Goal: Task Accomplishment & Management: Complete application form

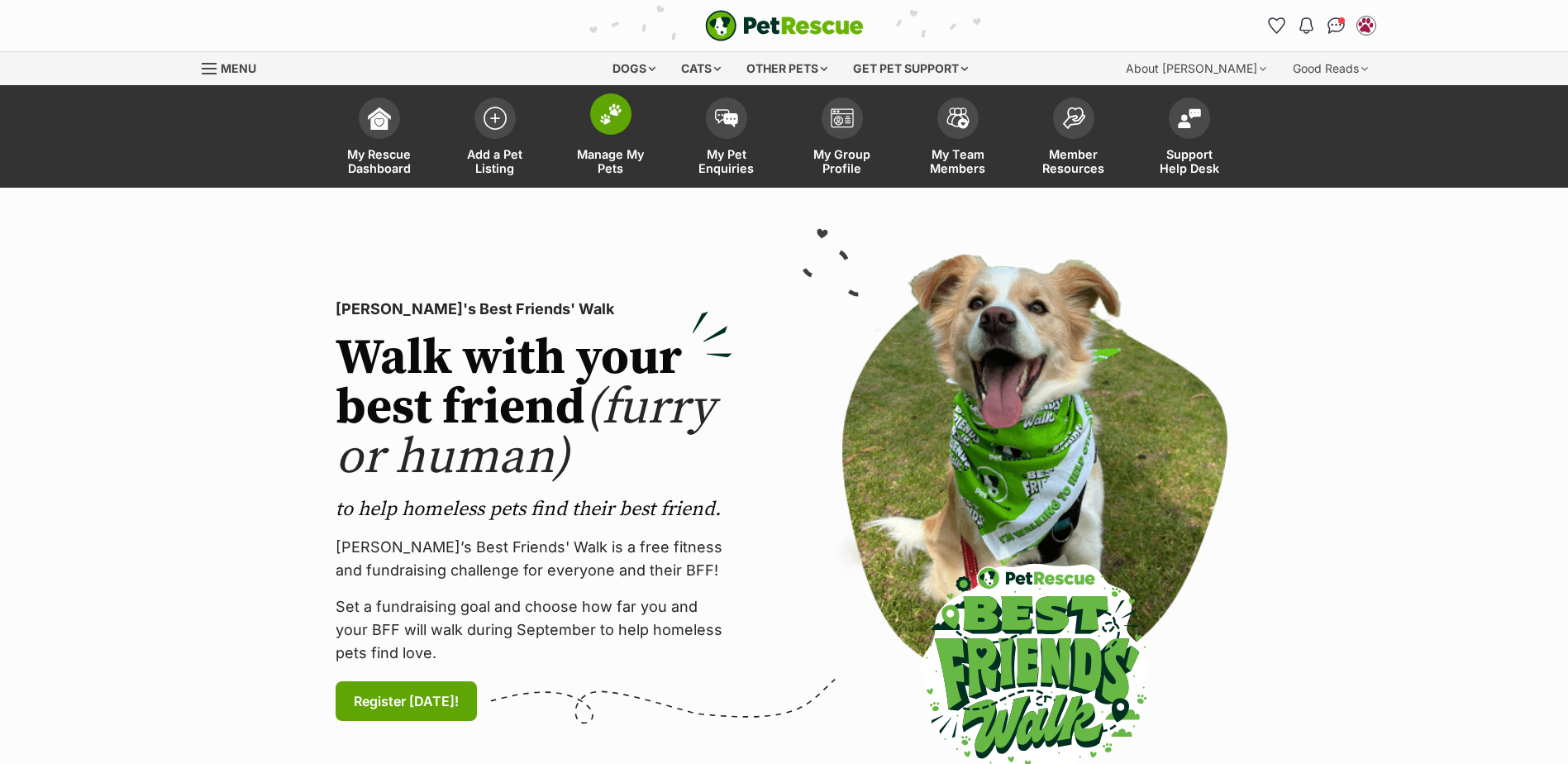
click at [610, 112] on img at bounding box center [611, 114] width 23 height 22
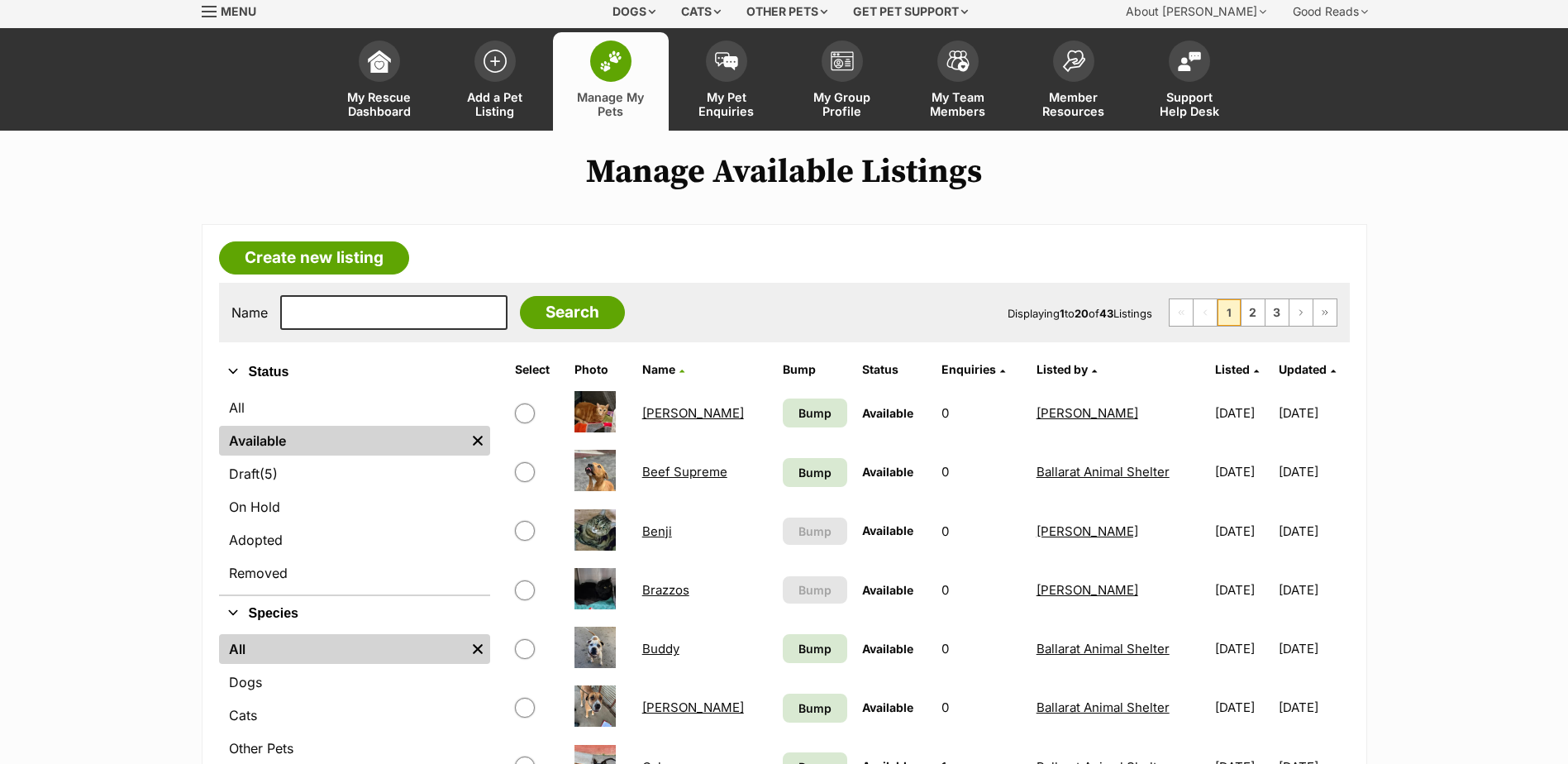
scroll to position [82, 0]
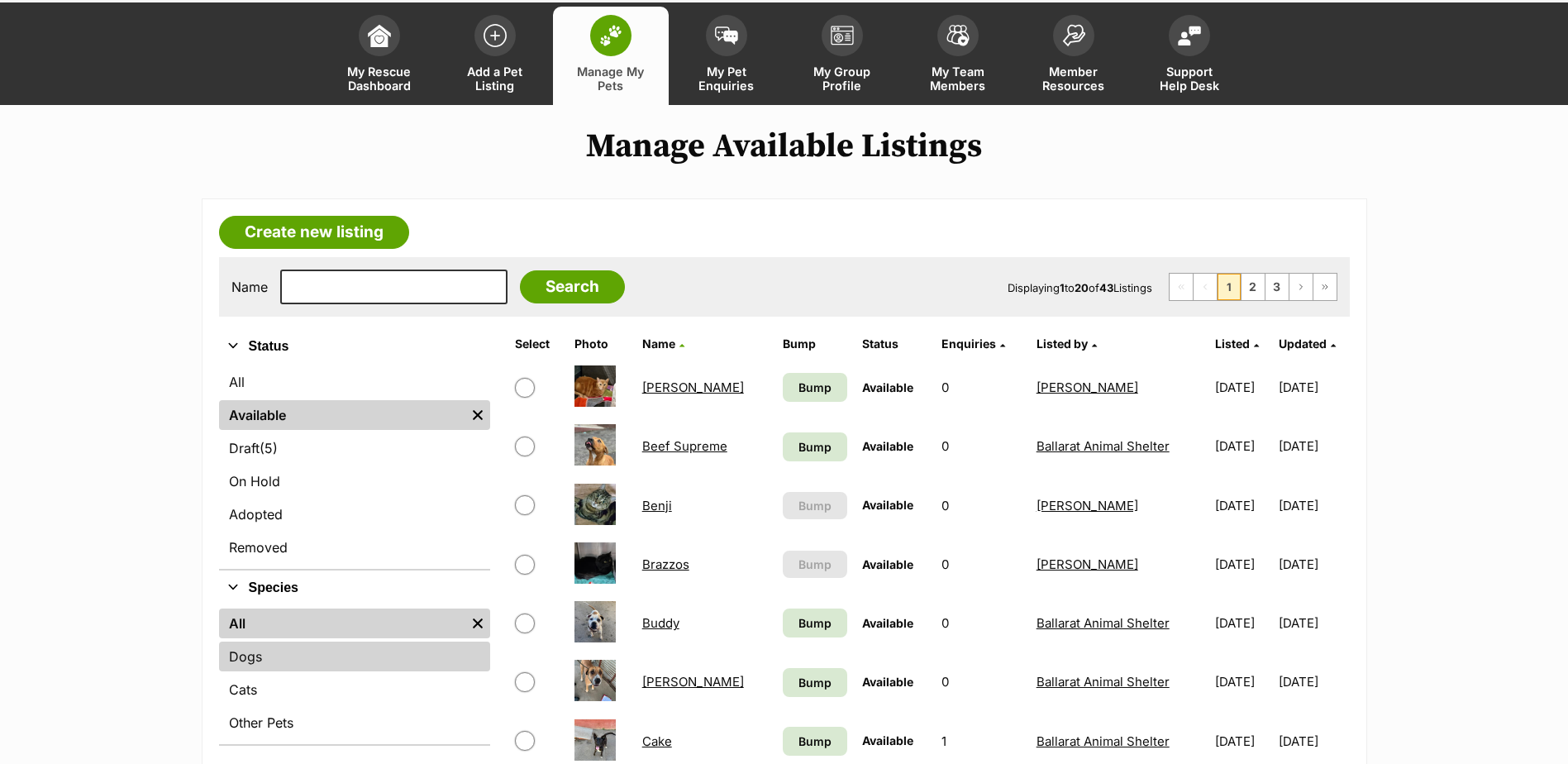
click at [267, 654] on link "Dogs" at bounding box center [354, 656] width 271 height 30
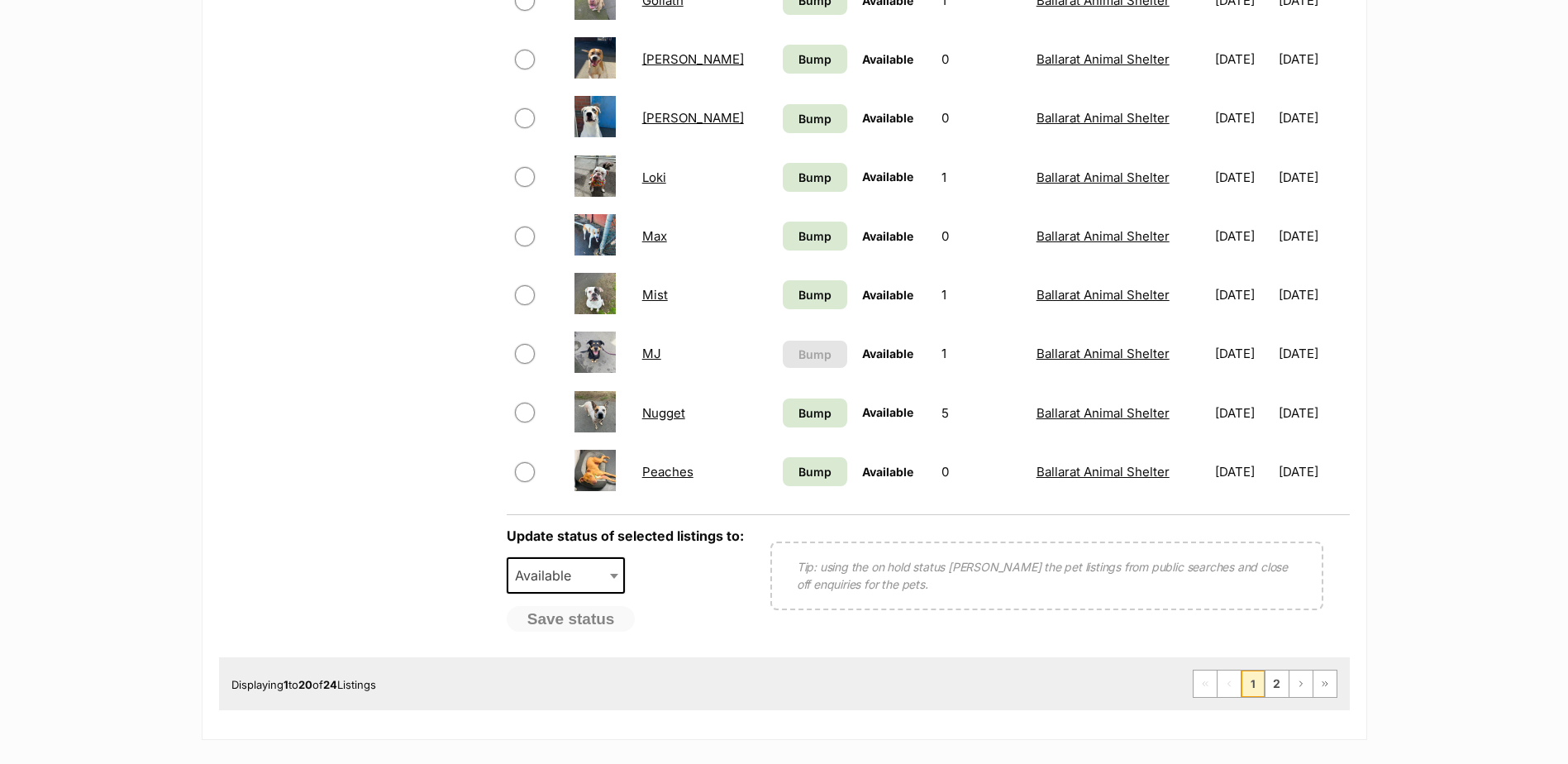
scroll to position [1158, 0]
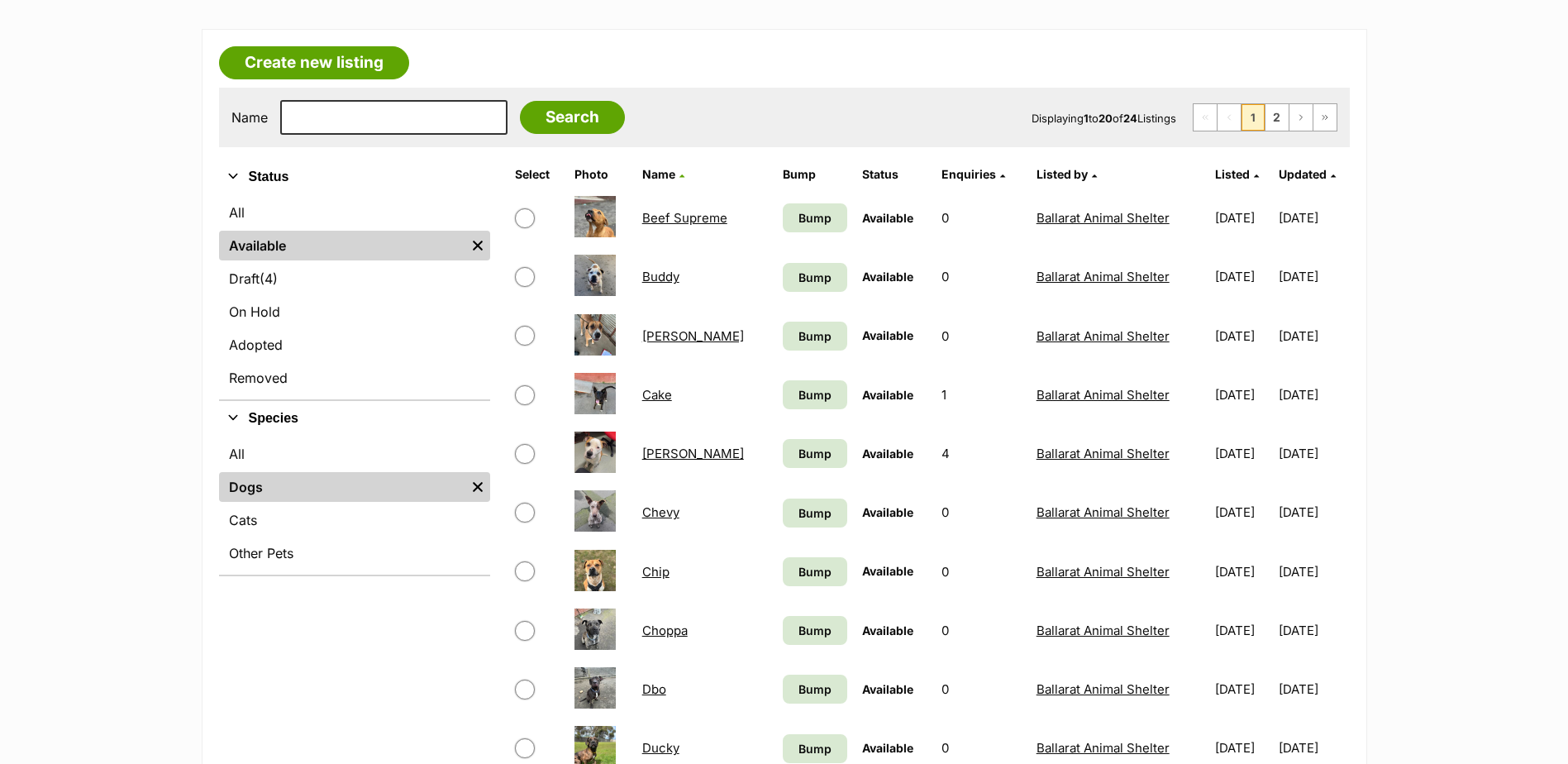
scroll to position [0, 0]
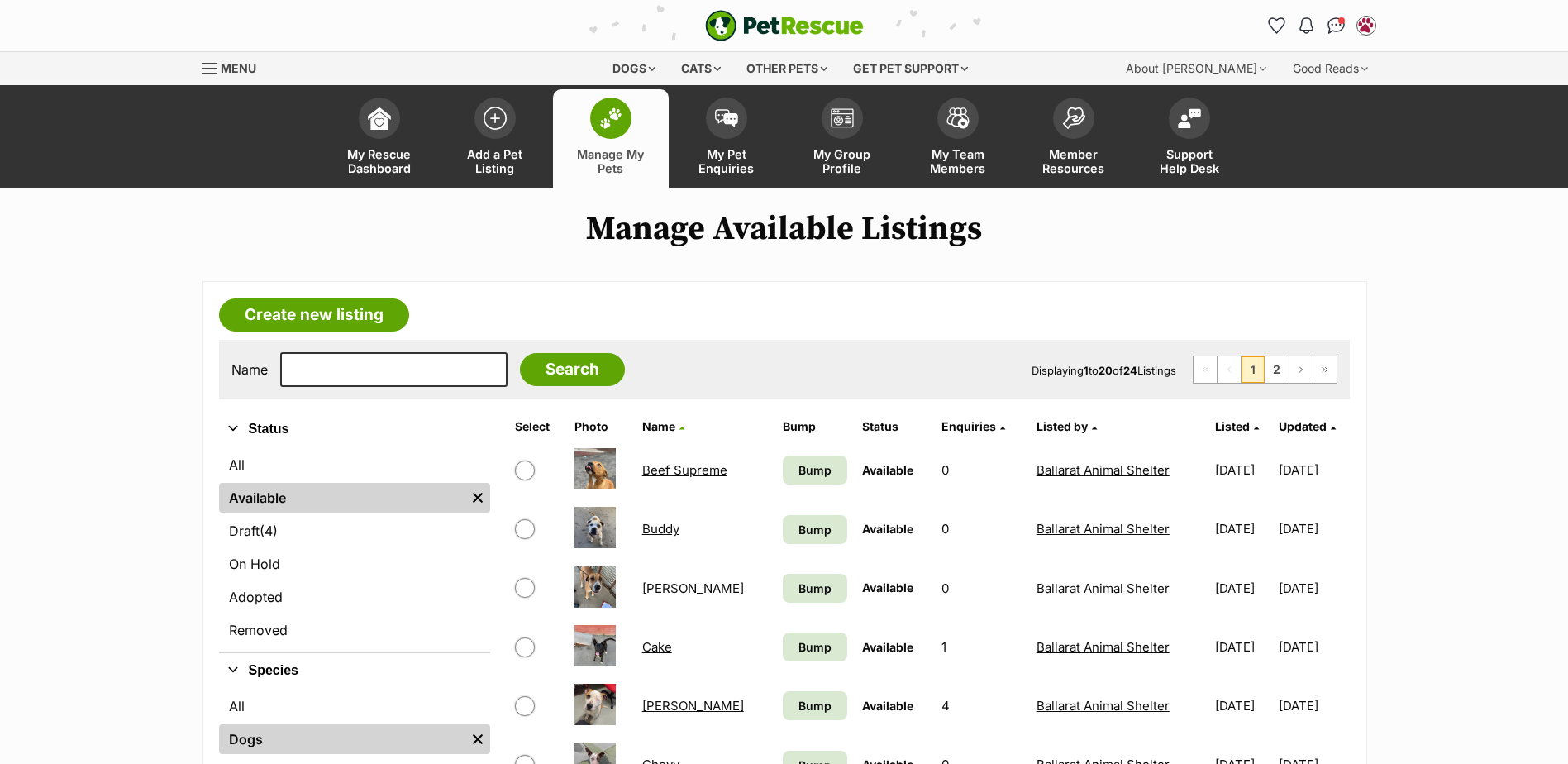
click at [615, 131] on span at bounding box center [611, 118] width 42 height 42
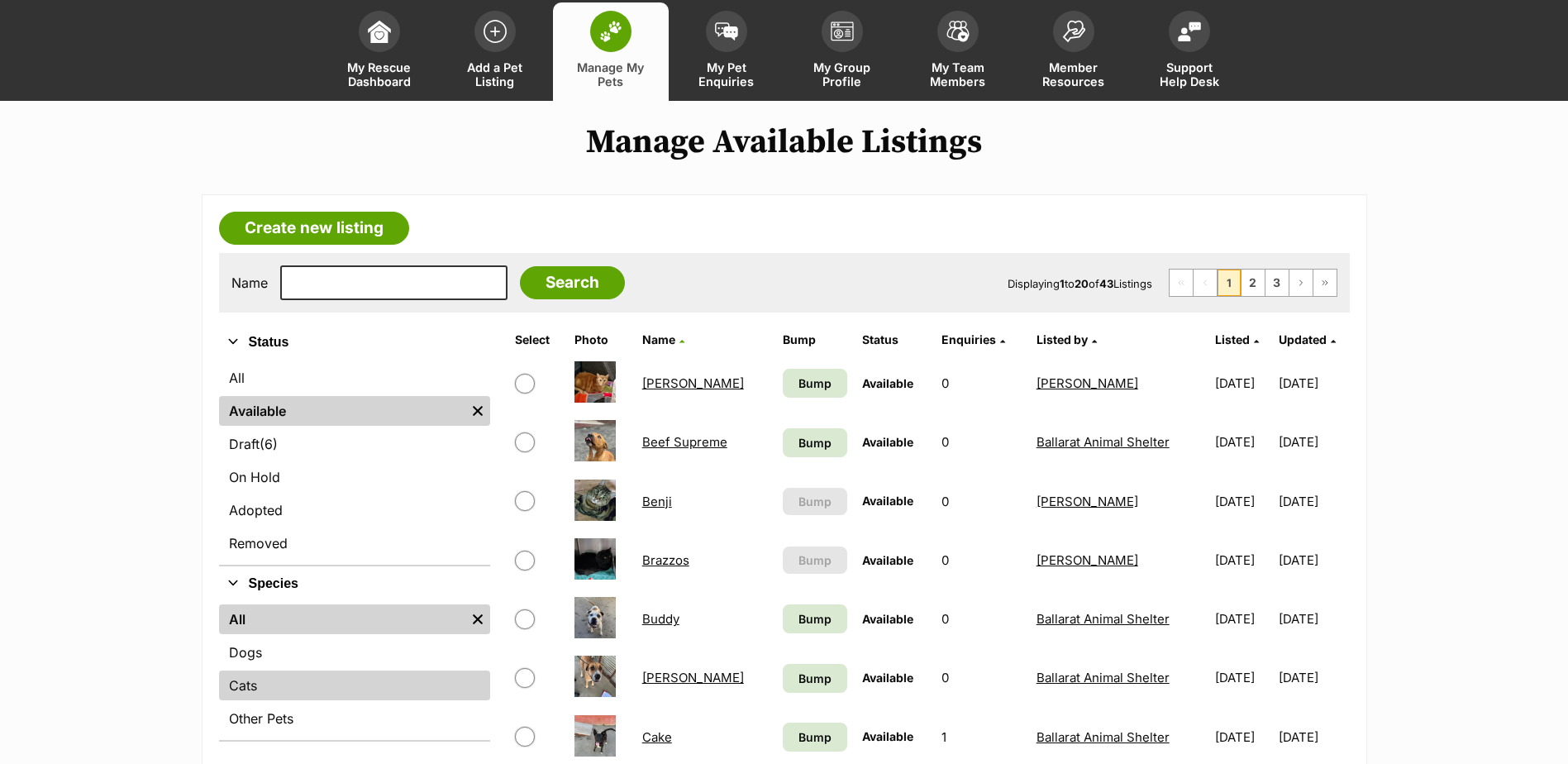
scroll to position [165, 0]
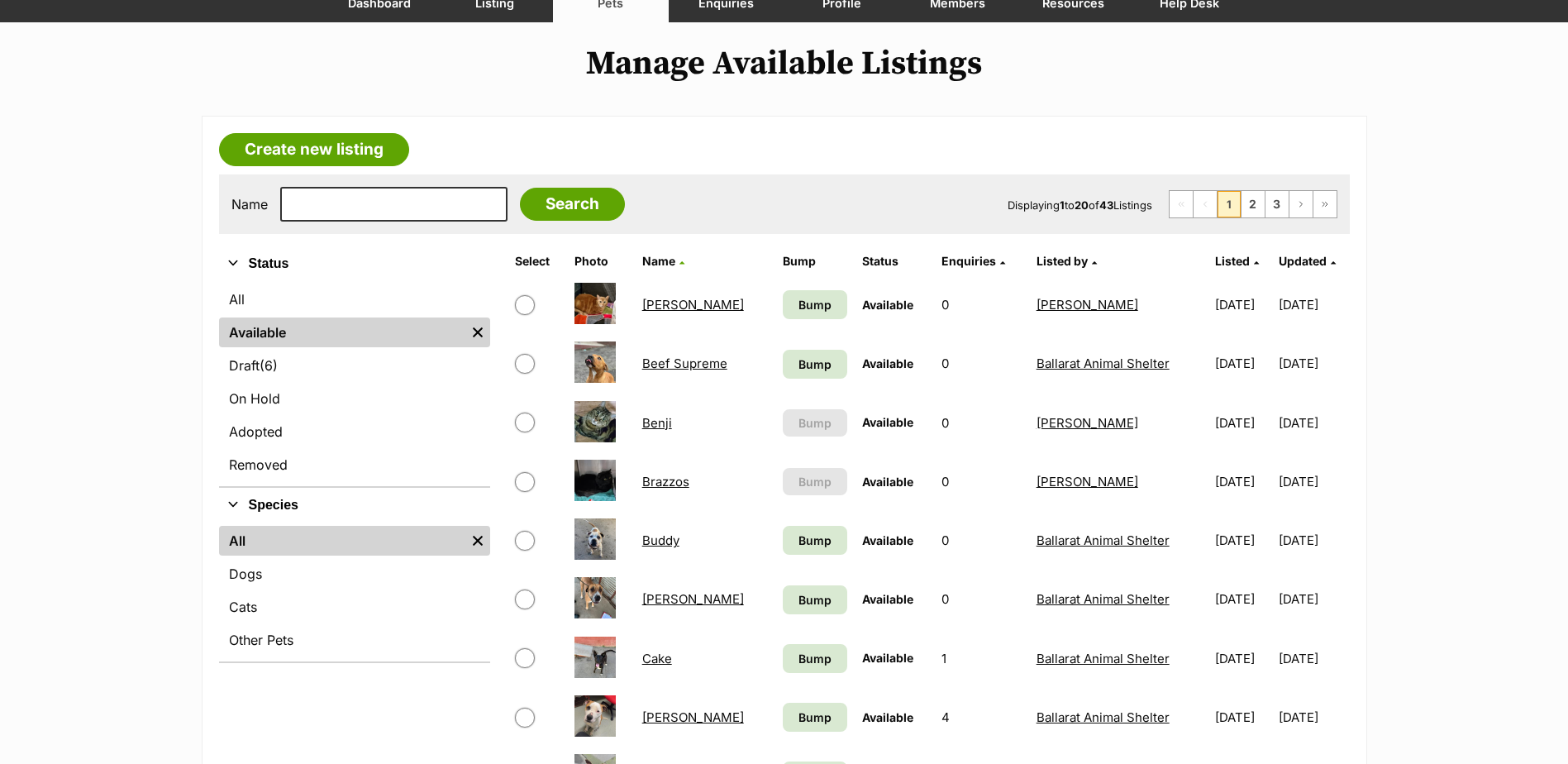
click at [251, 553] on link "All" at bounding box center [342, 541] width 247 height 30
click at [250, 568] on link "Dogs" at bounding box center [354, 573] width 271 height 30
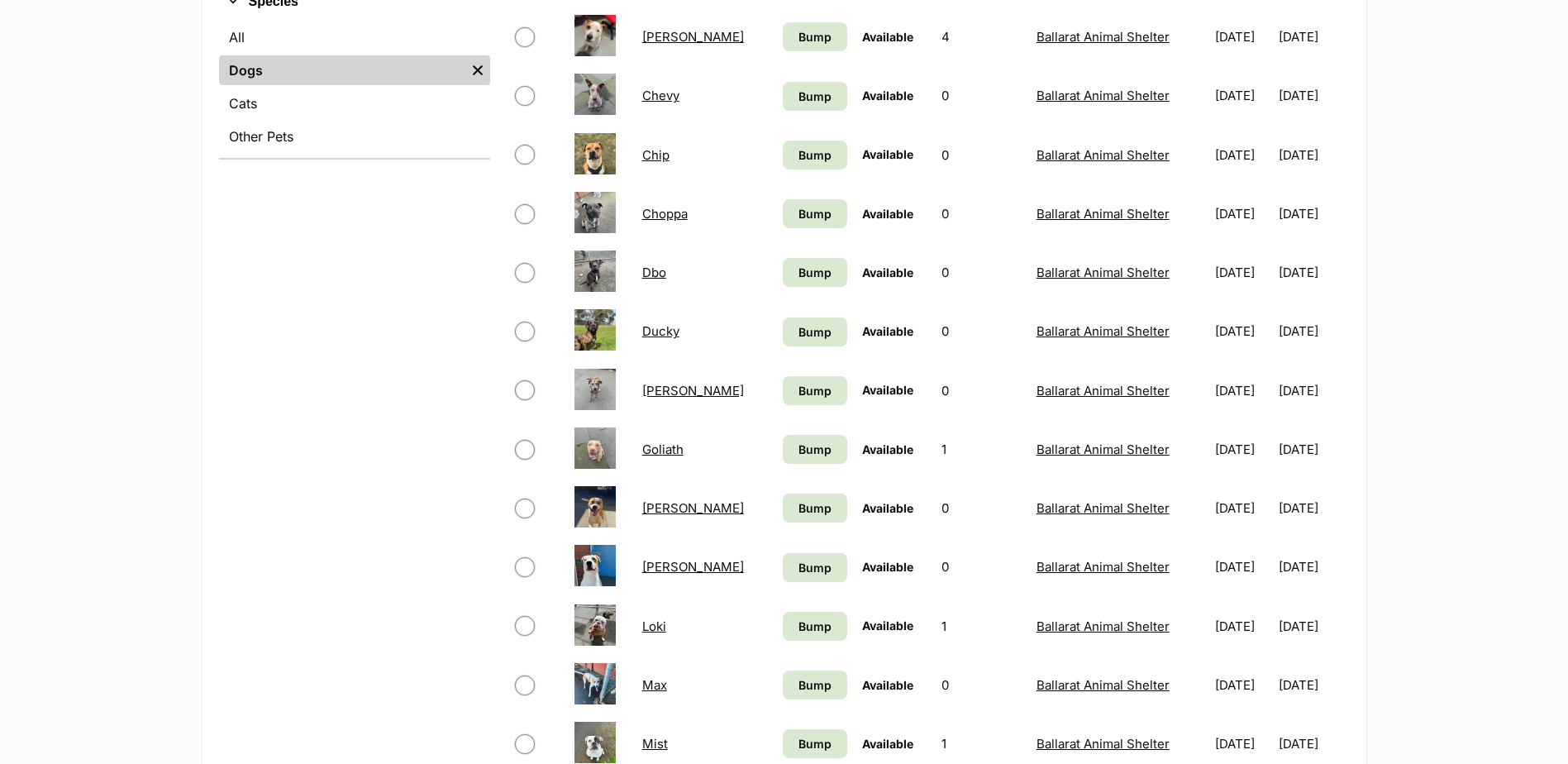
scroll to position [331, 0]
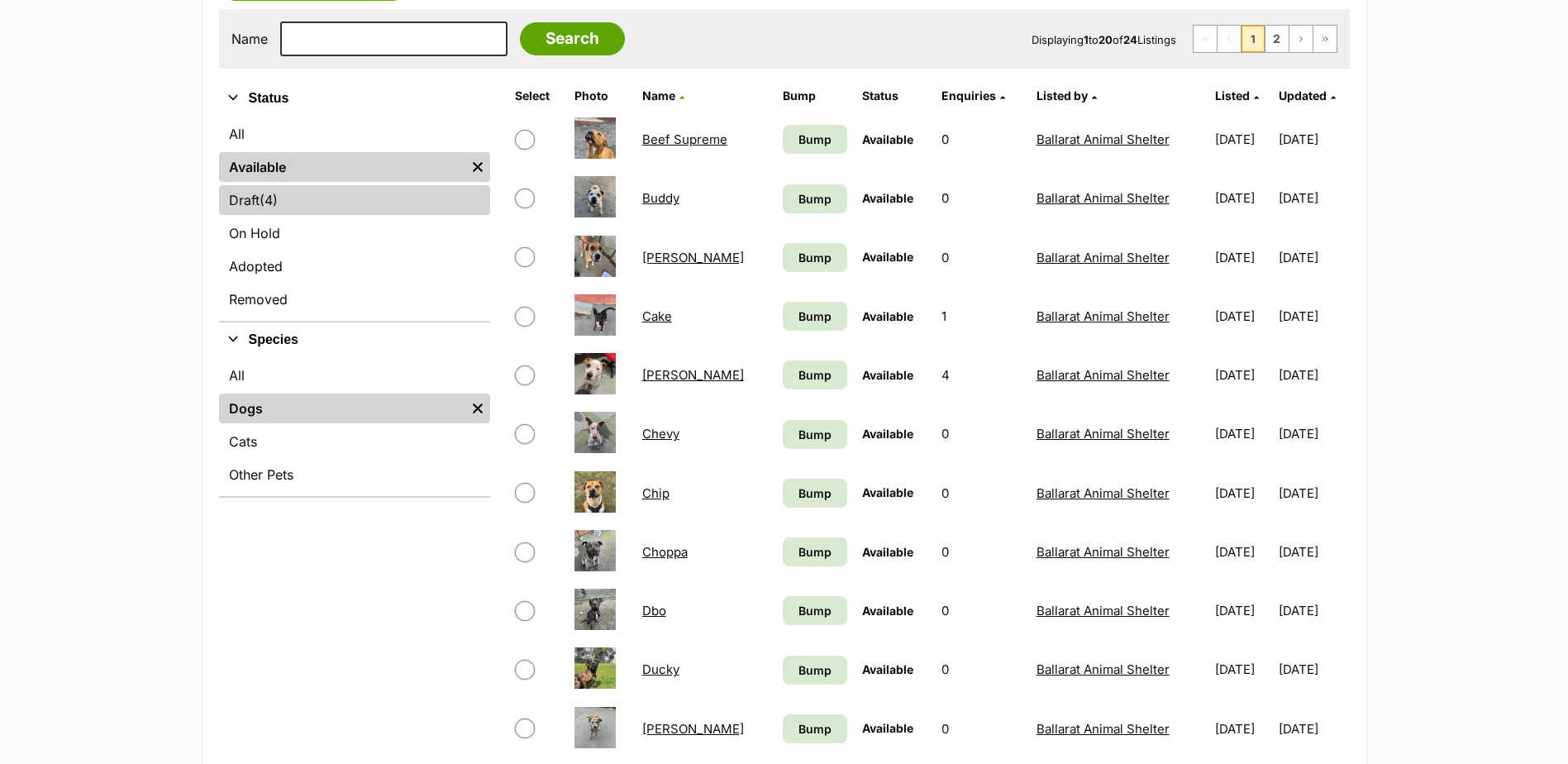
click at [270, 194] on span "(4)" at bounding box center [268, 200] width 18 height 20
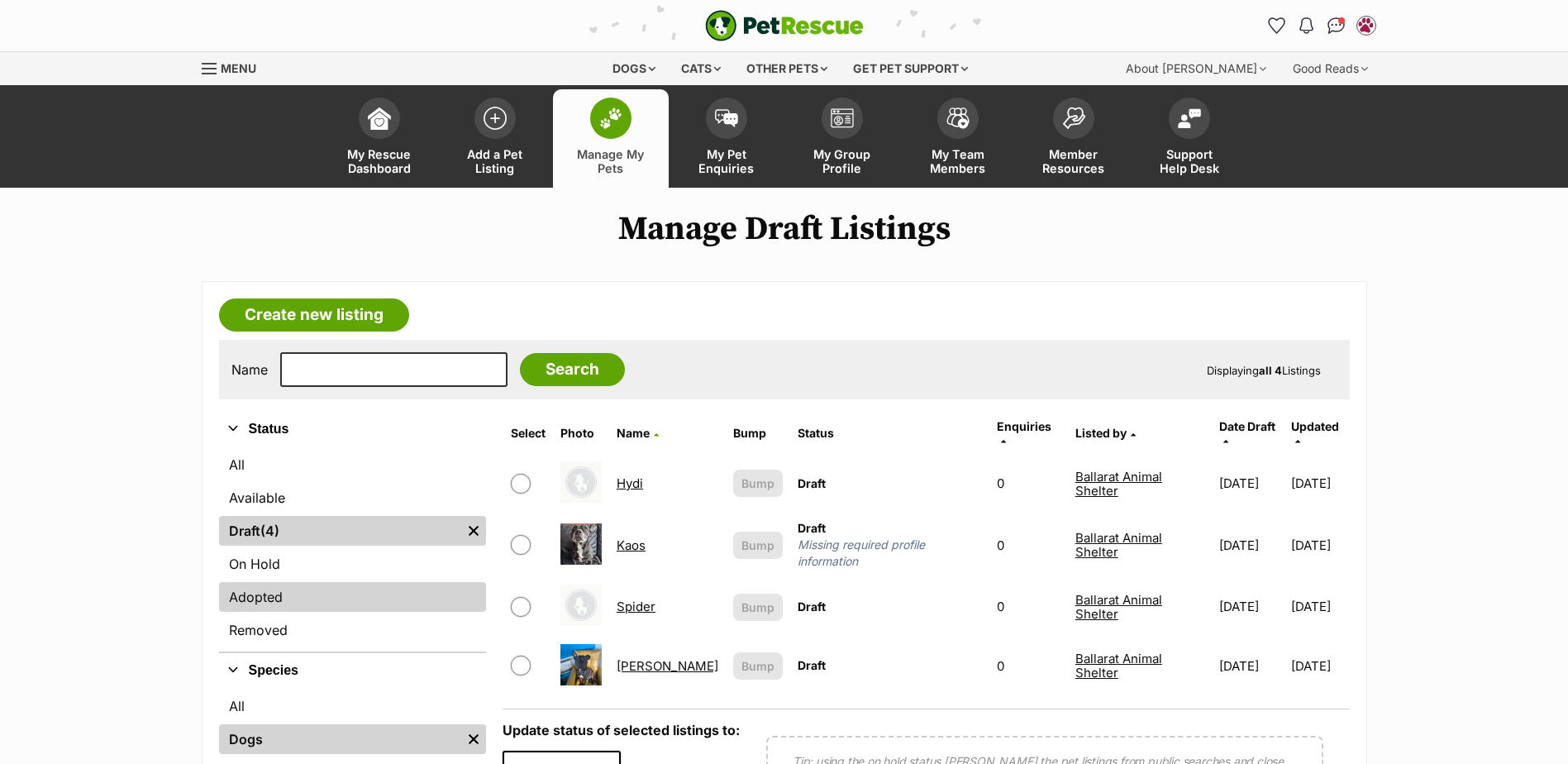
scroll to position [82, 0]
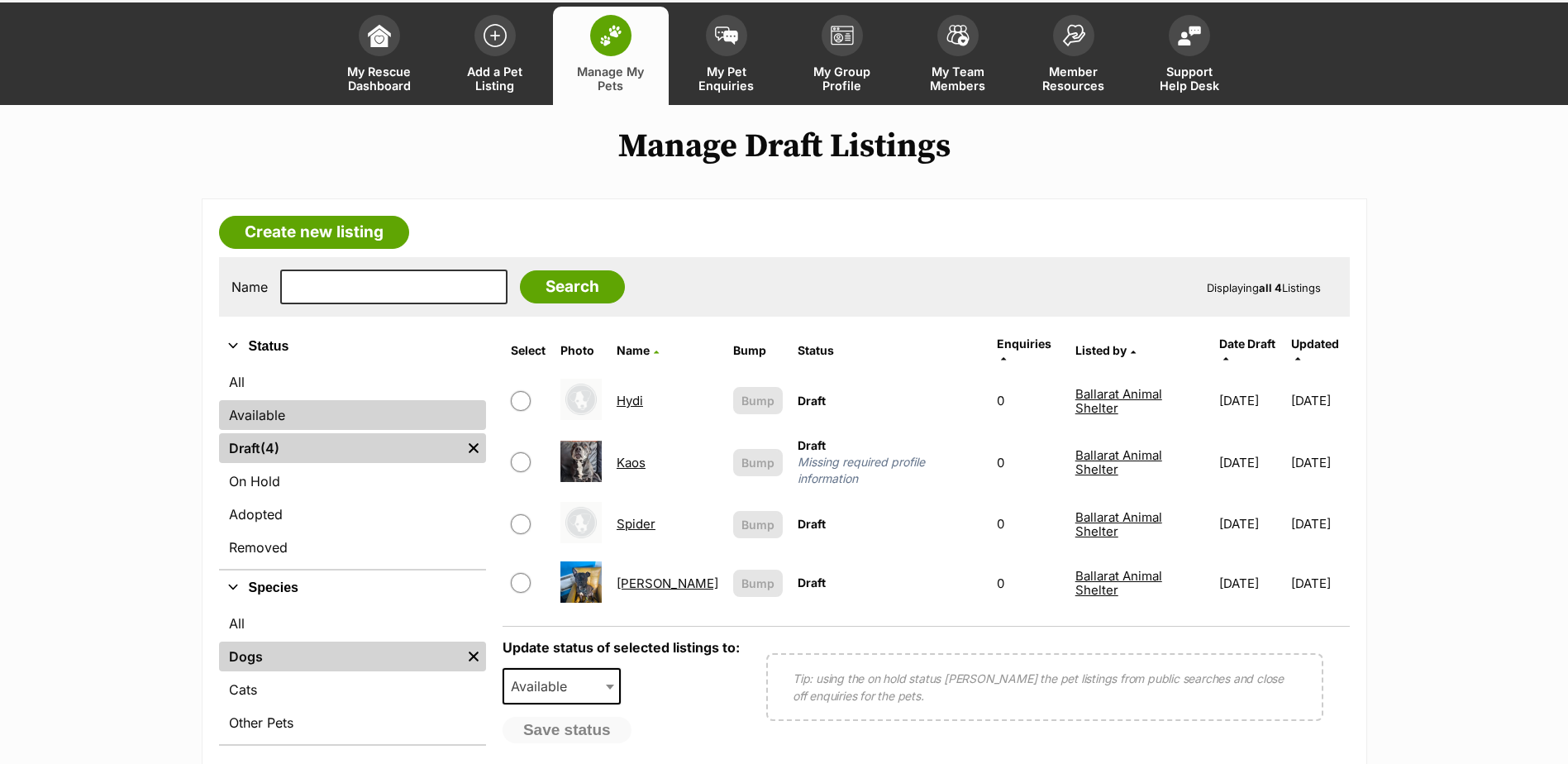
click at [268, 403] on link "Available" at bounding box center [352, 415] width 267 height 30
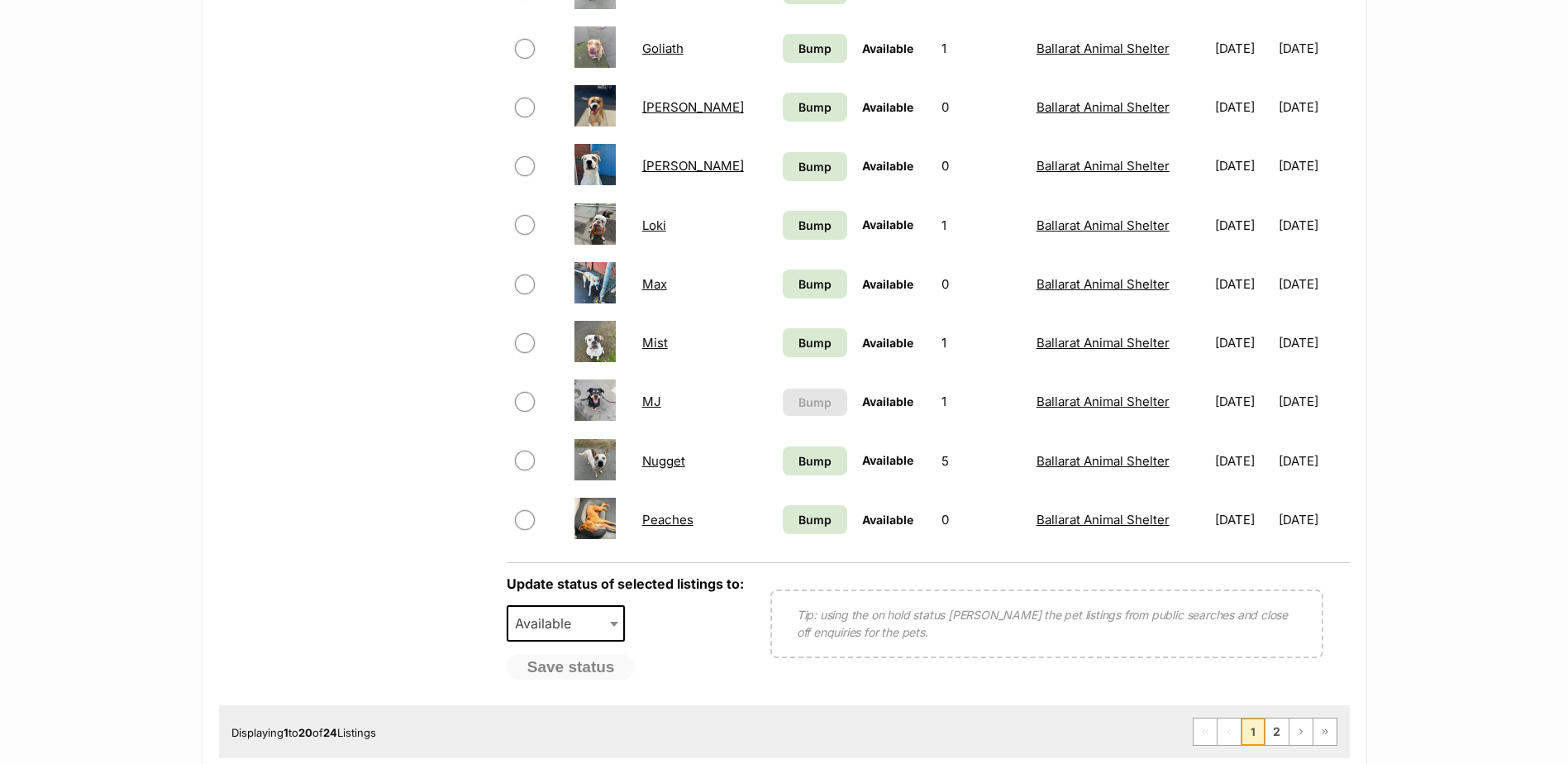
scroll to position [1240, 0]
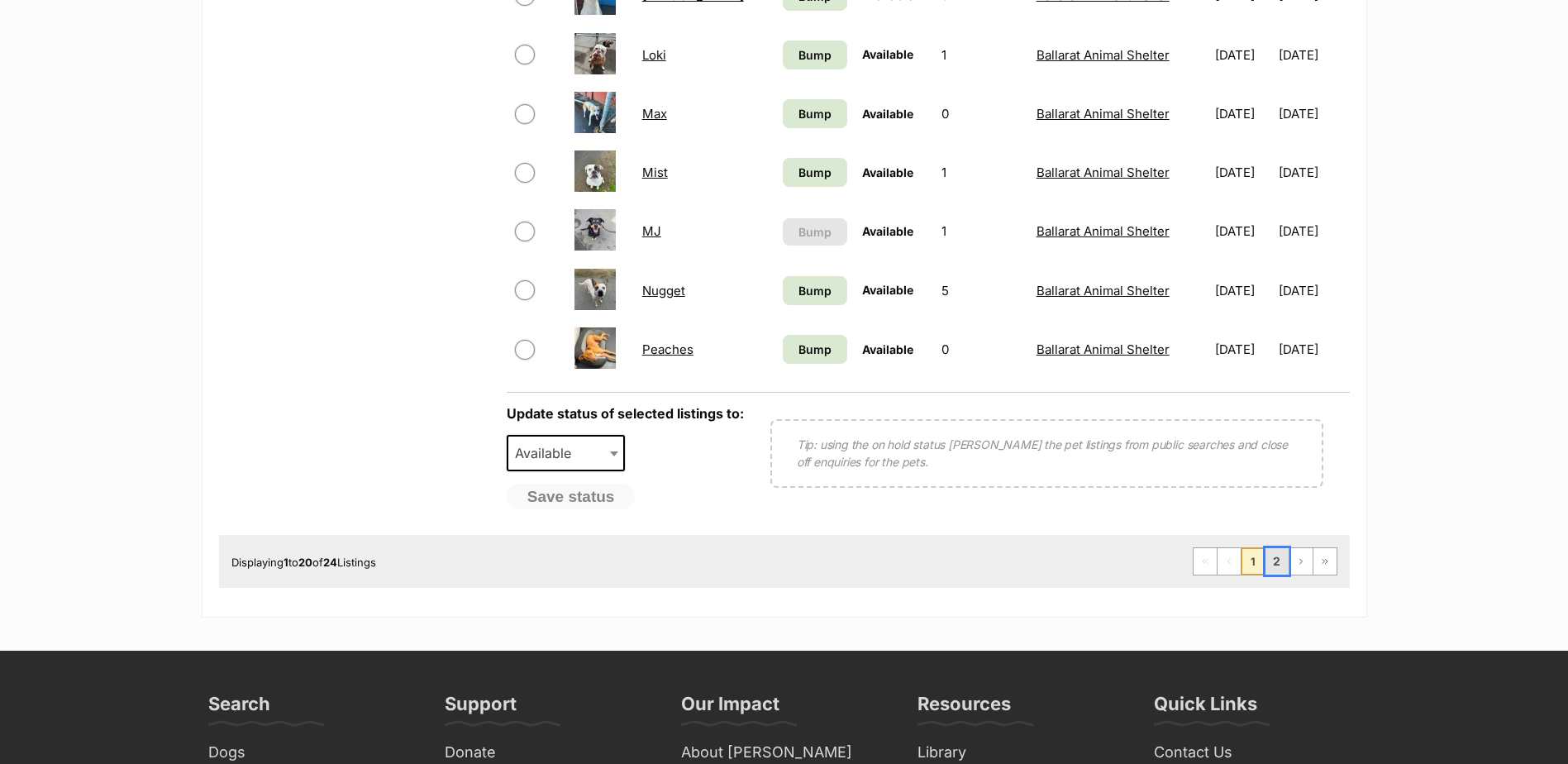
click at [1268, 553] on link "2" at bounding box center [1277, 561] width 23 height 26
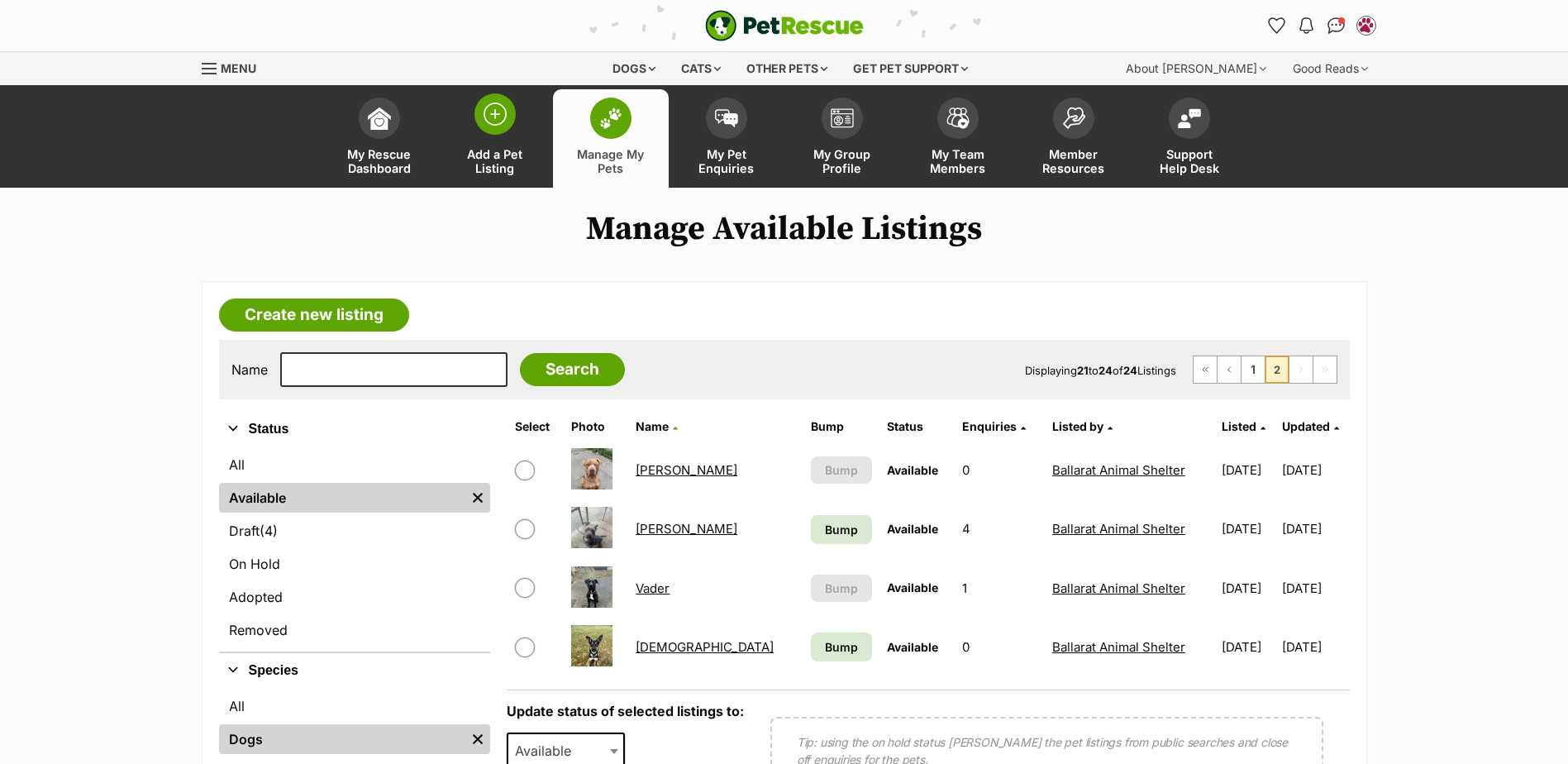
click at [507, 118] on span at bounding box center [495, 114] width 42 height 42
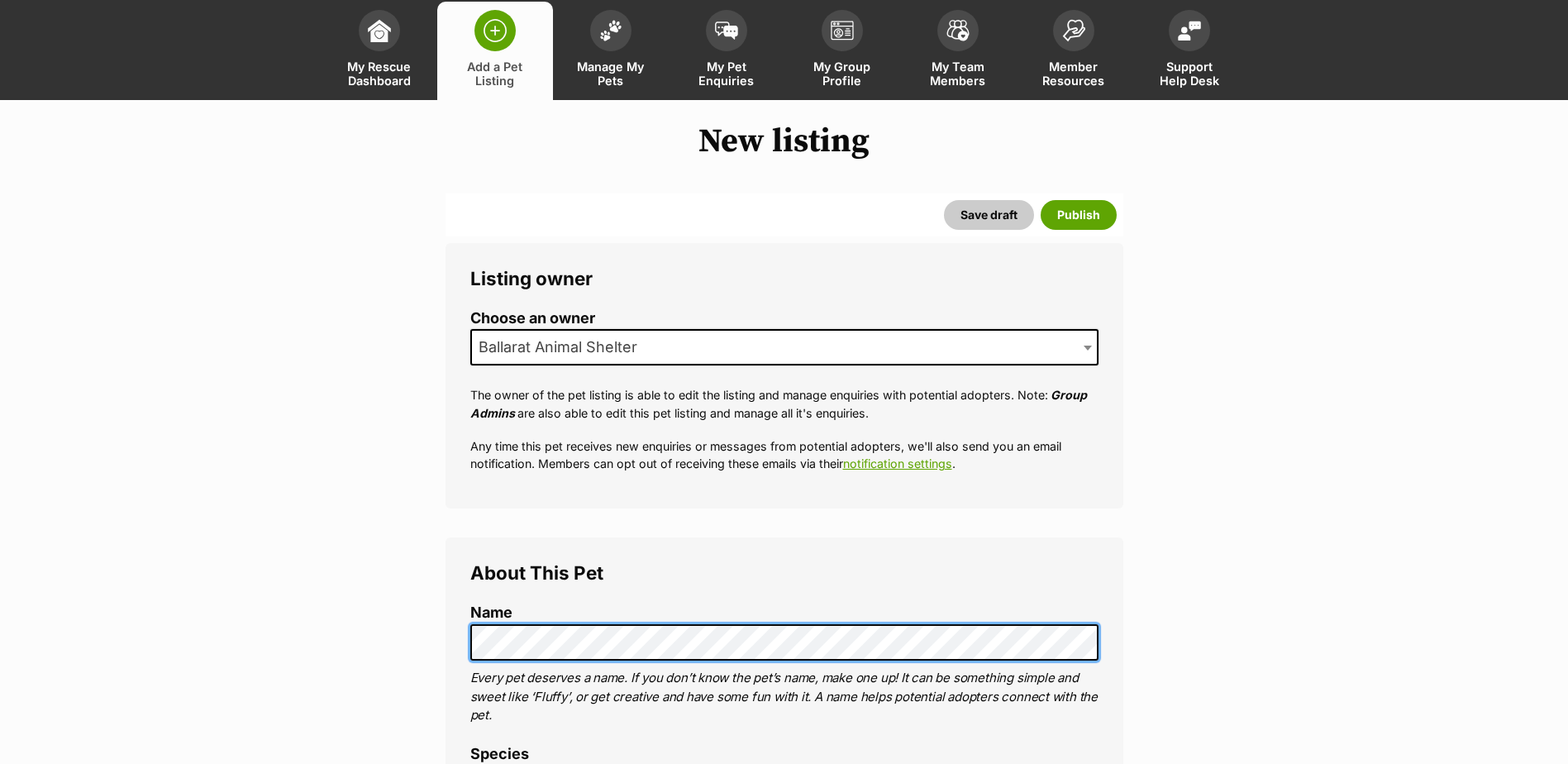
scroll to position [248, 0]
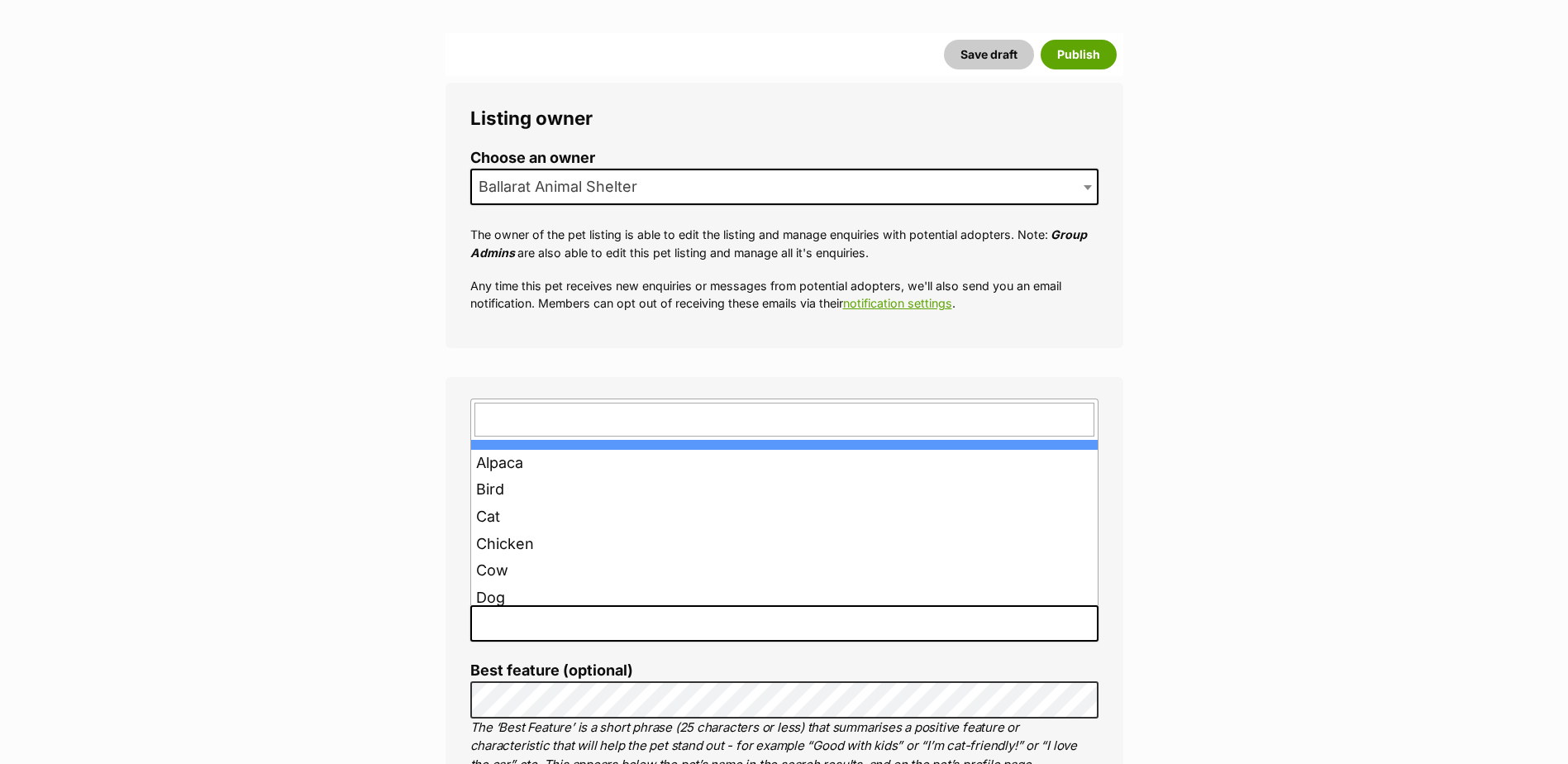
click at [538, 618] on span at bounding box center [784, 624] width 628 height 36
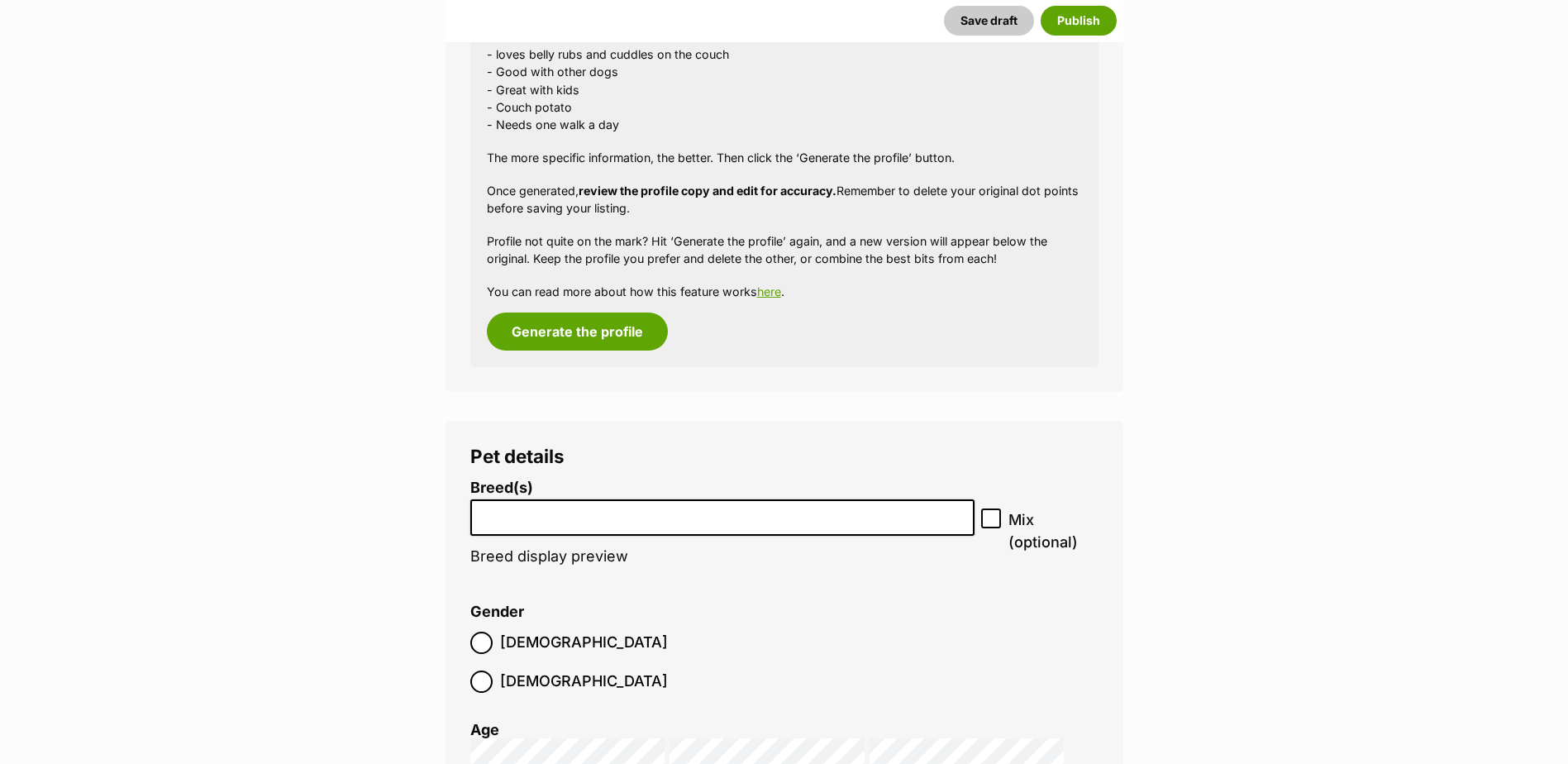
scroll to position [1819, 0]
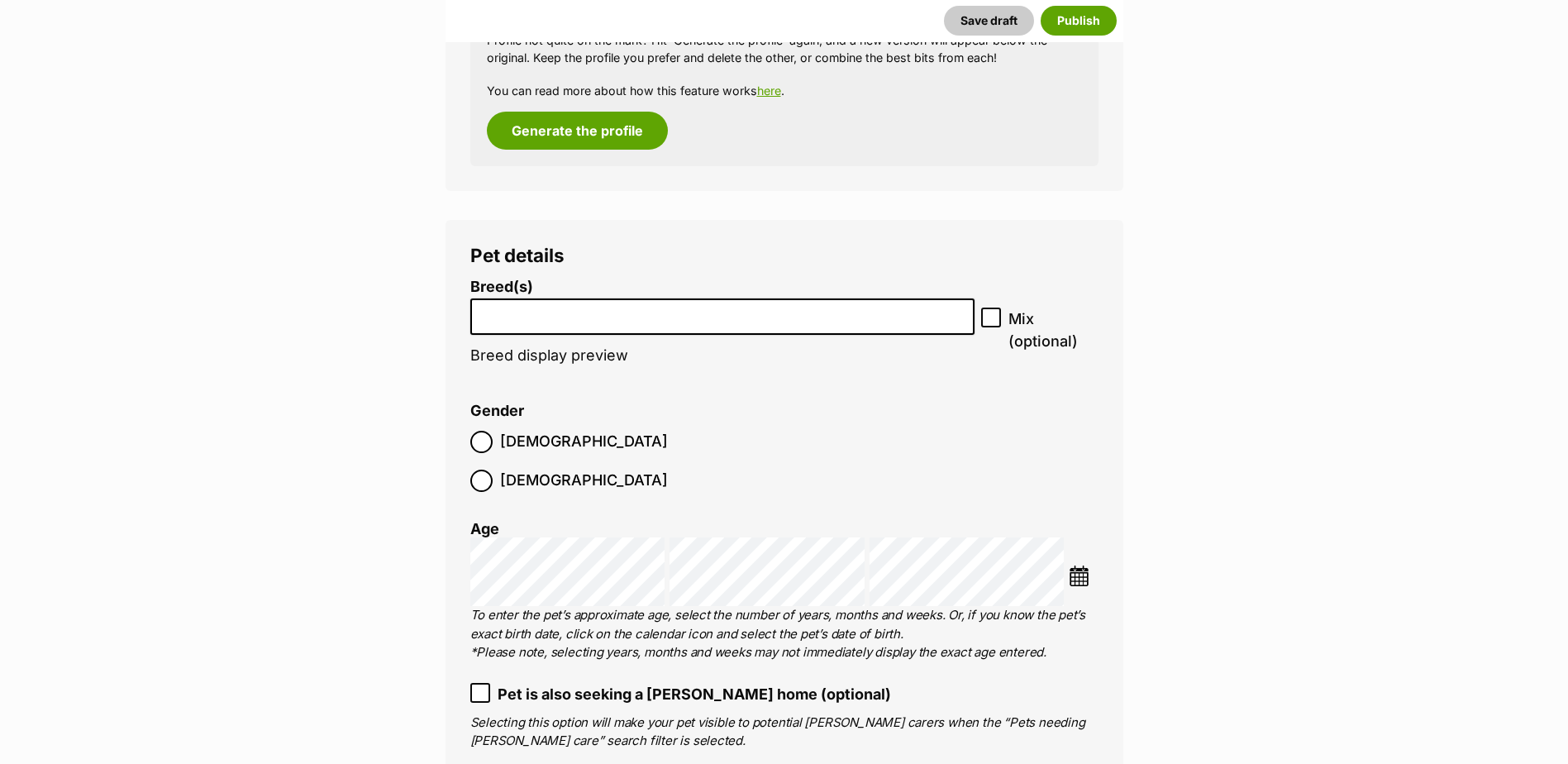
click at [626, 316] on input "search" at bounding box center [723, 313] width 493 height 17
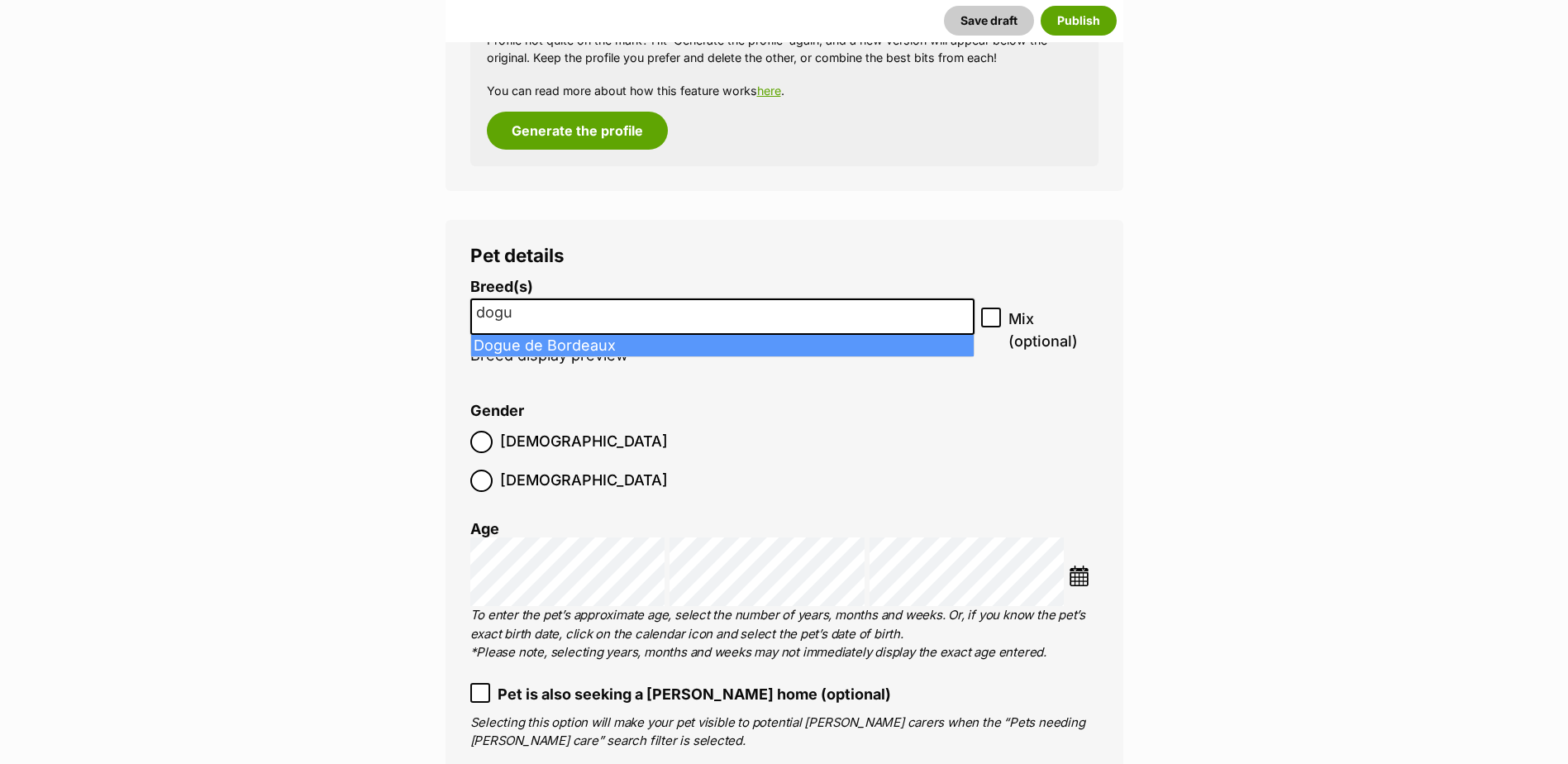
type input "dogu"
select select "252146"
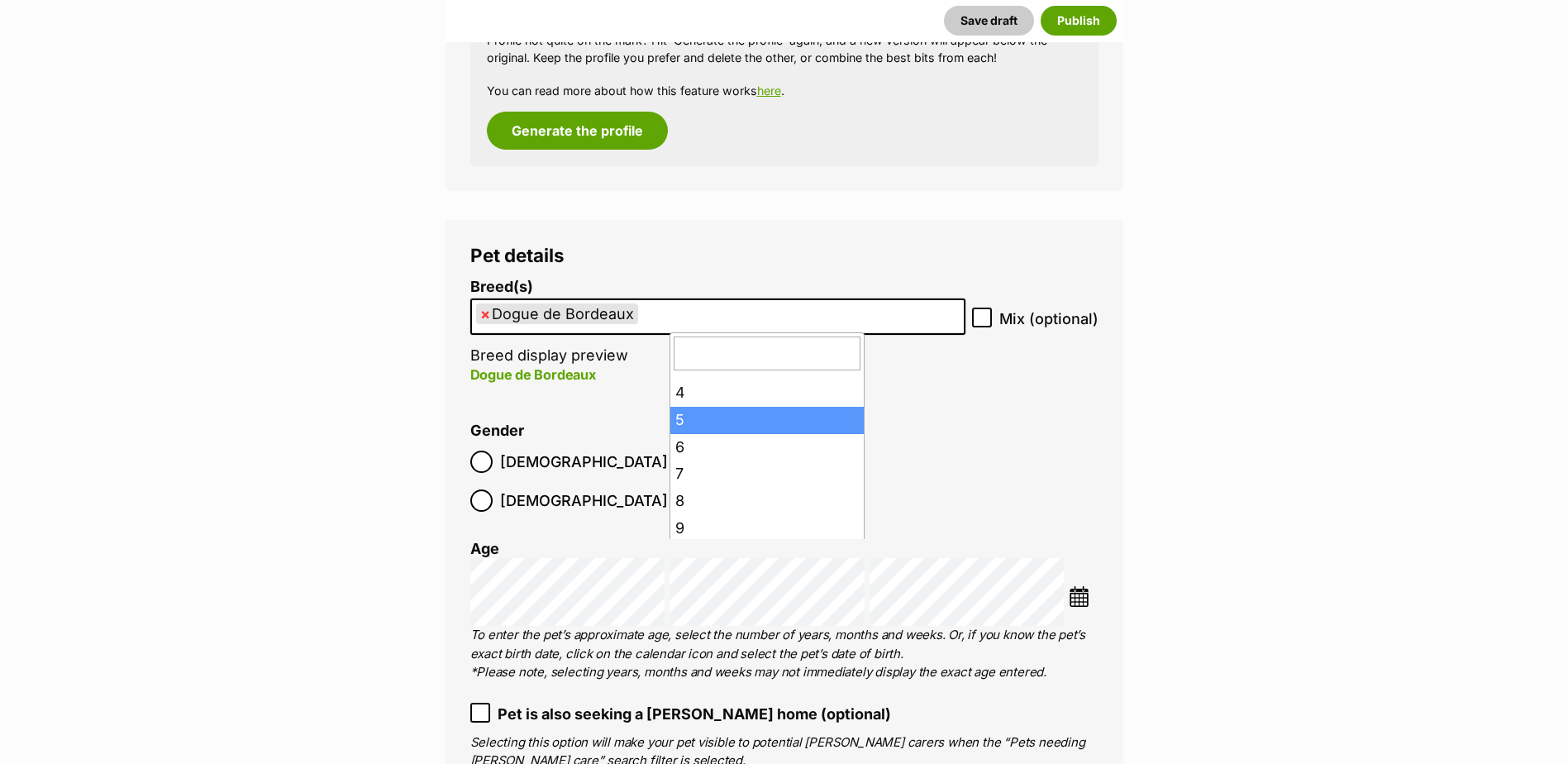
scroll to position [165, 0]
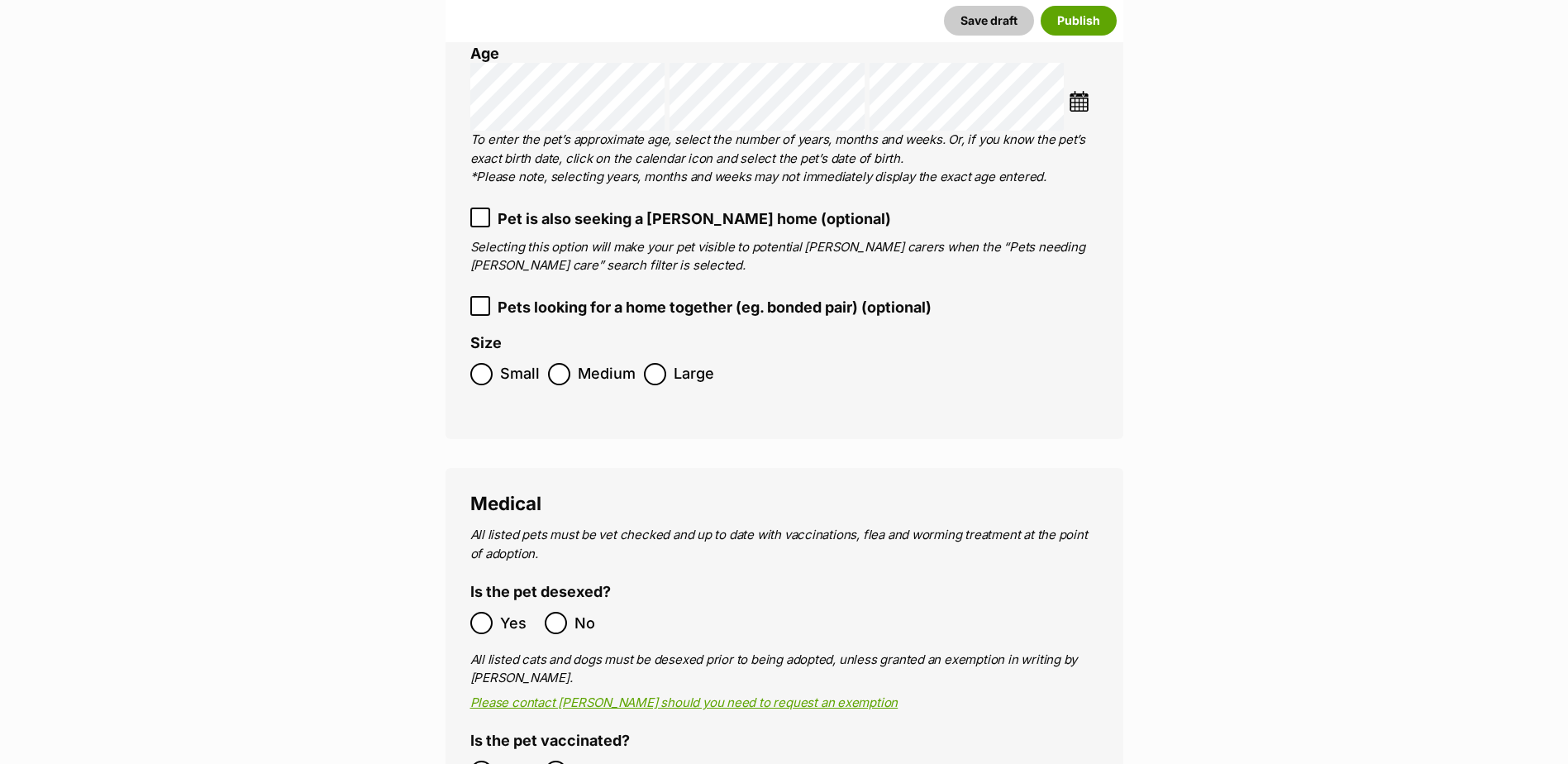
scroll to position [2316, 0]
click at [668, 363] on label "Large" at bounding box center [680, 373] width 70 height 23
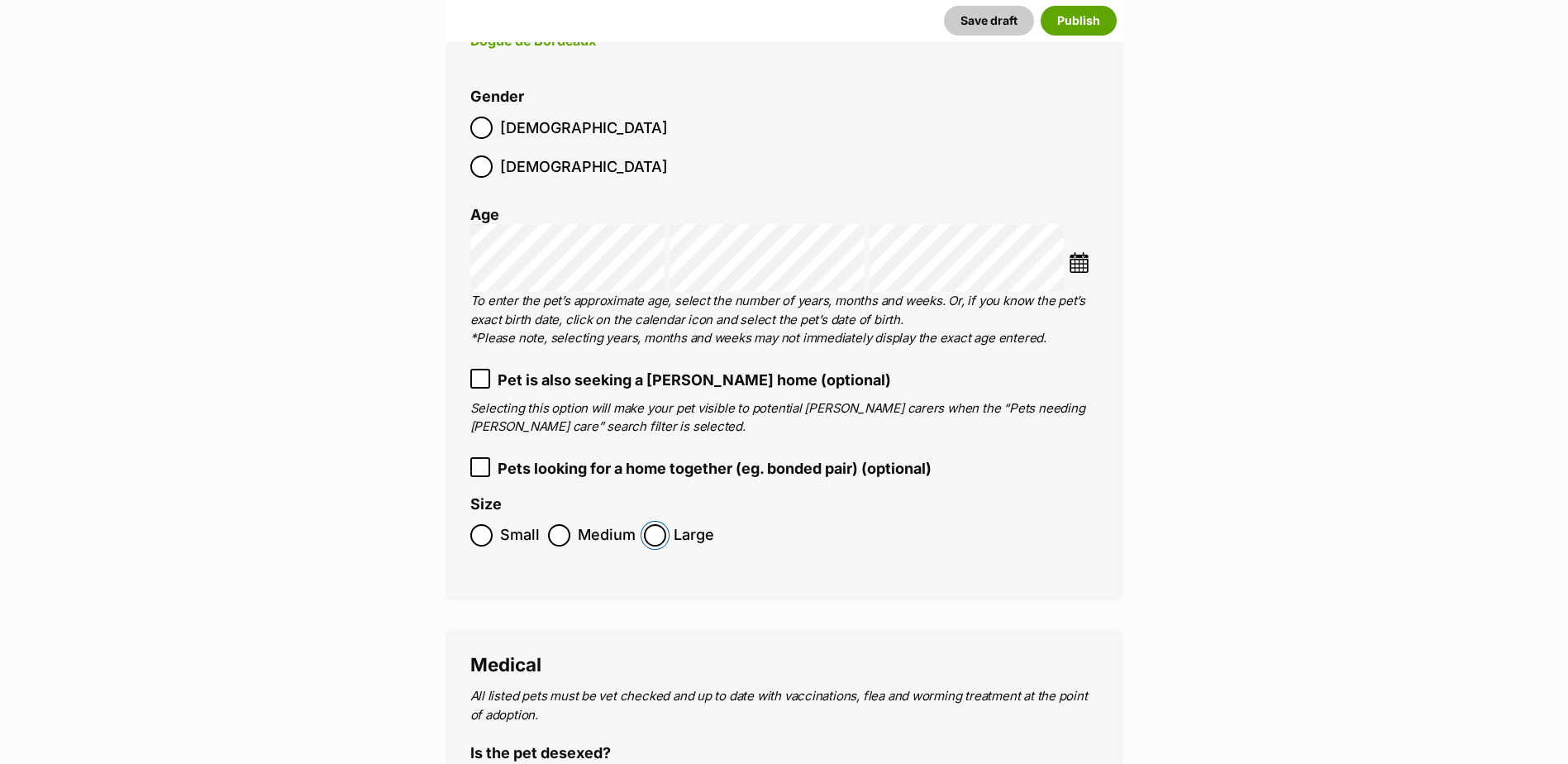
scroll to position [1819, 0]
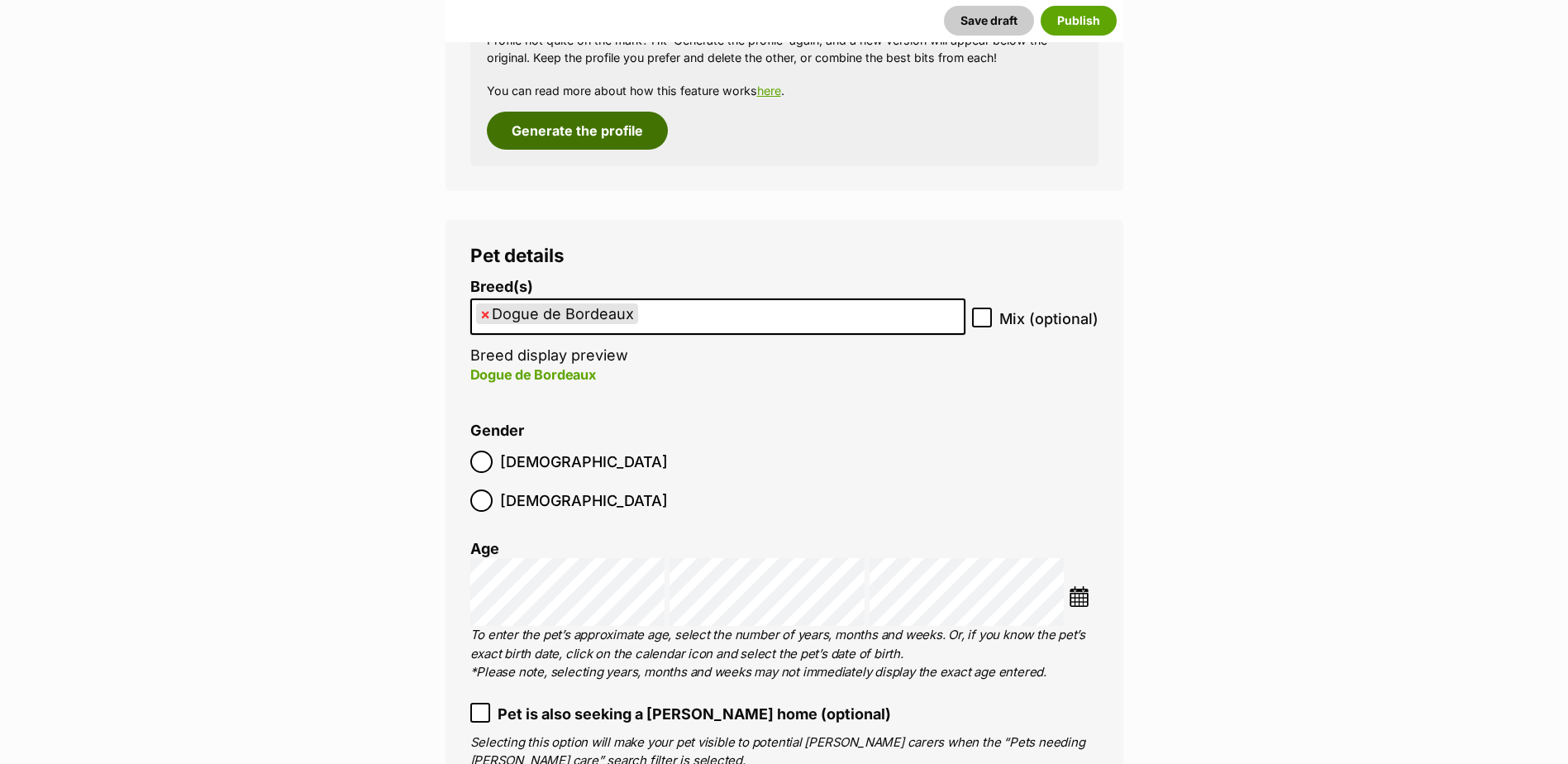
click at [577, 137] on button "Generate the profile" at bounding box center [577, 130] width 181 height 38
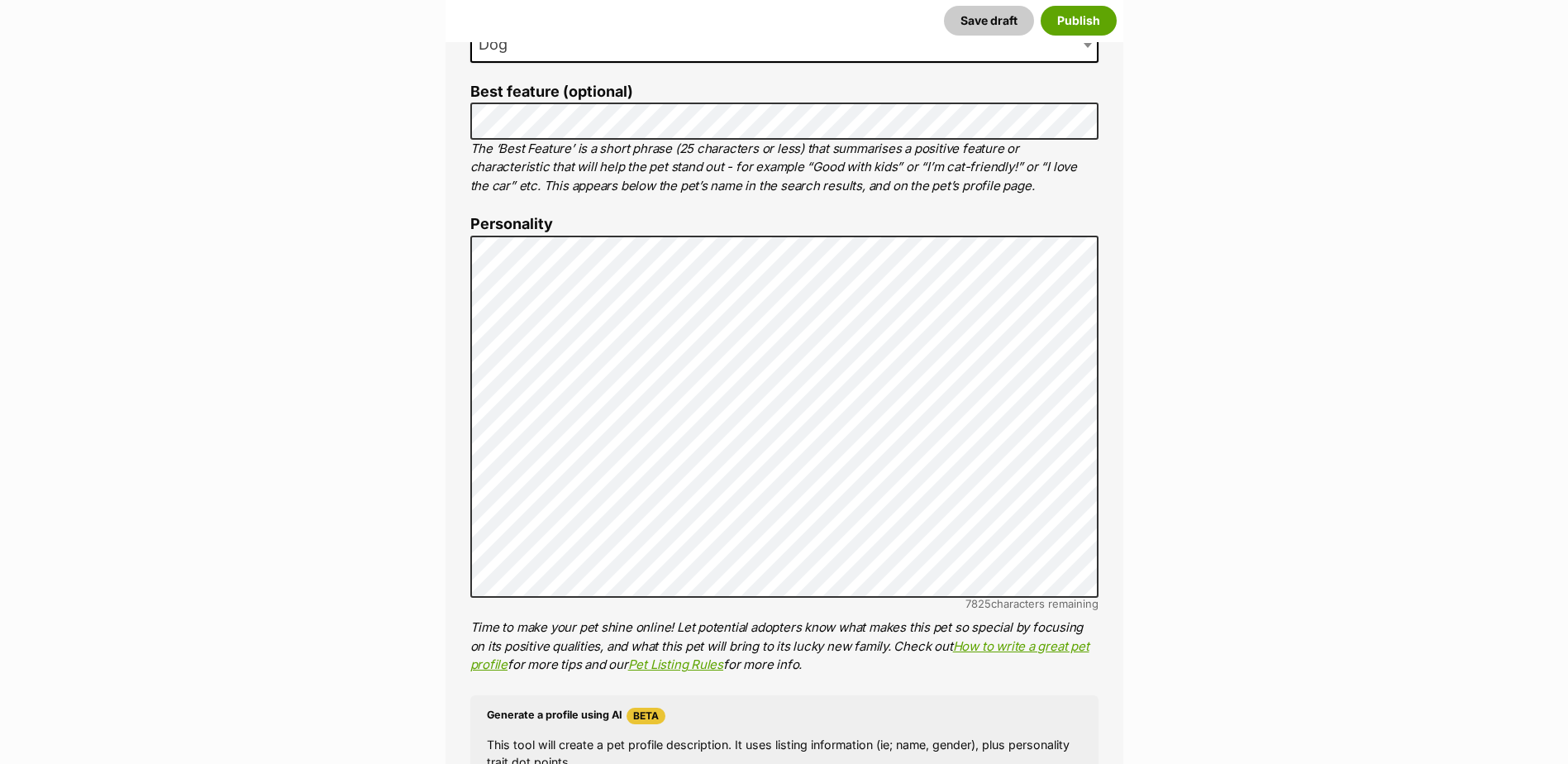
scroll to position [862, 0]
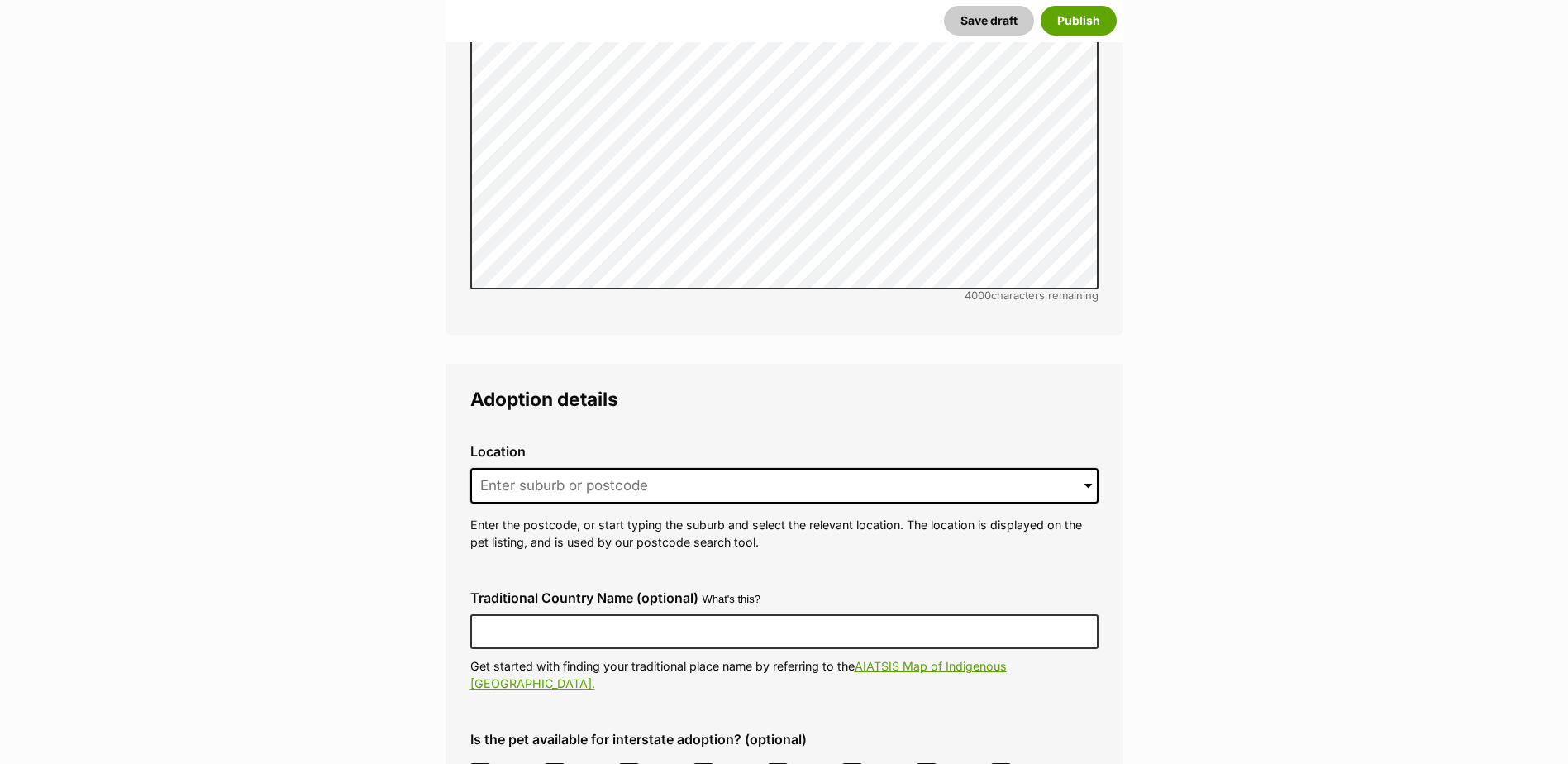
scroll to position [3508, 0]
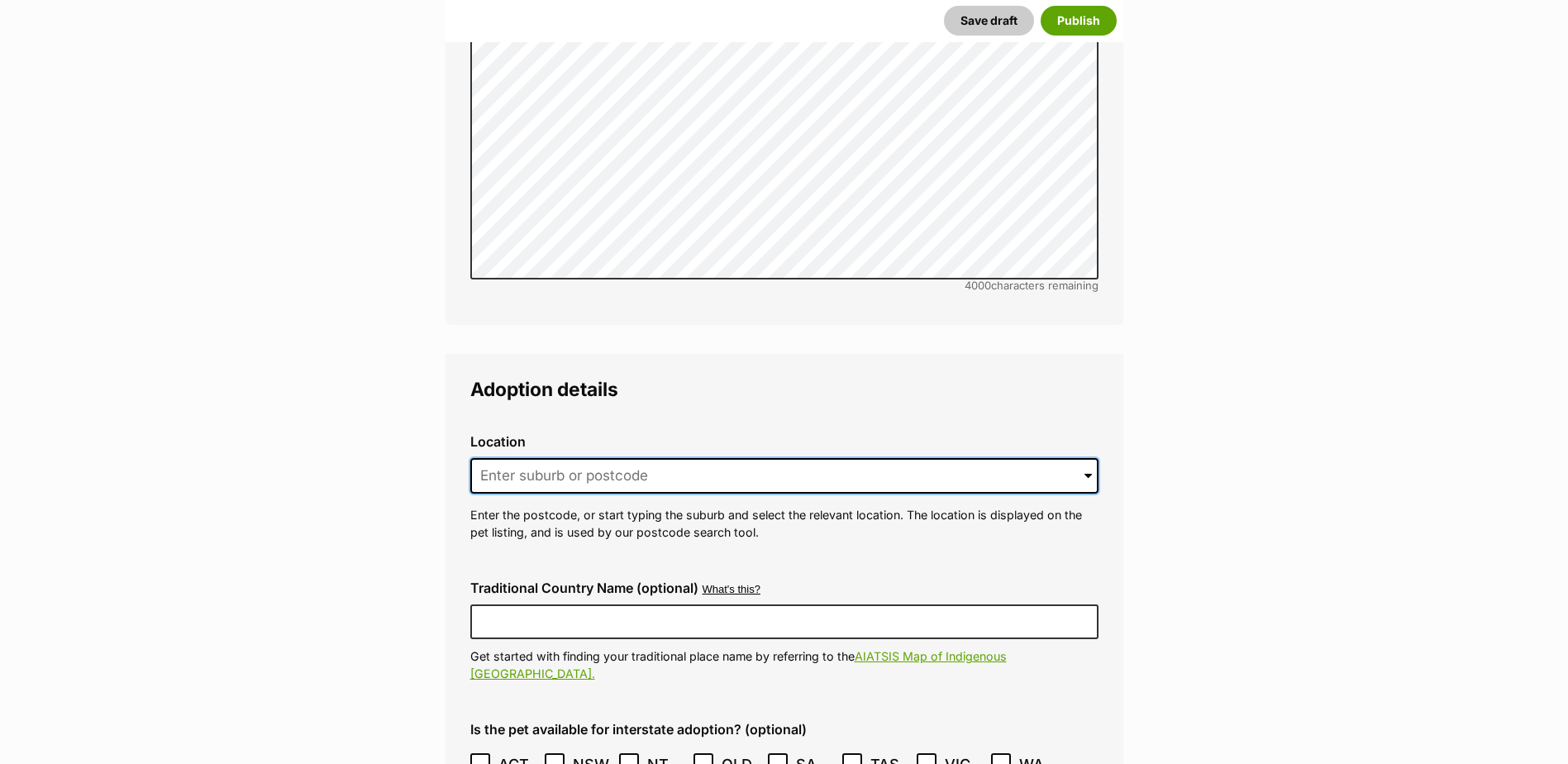
click at [570, 458] on input at bounding box center [784, 476] width 628 height 36
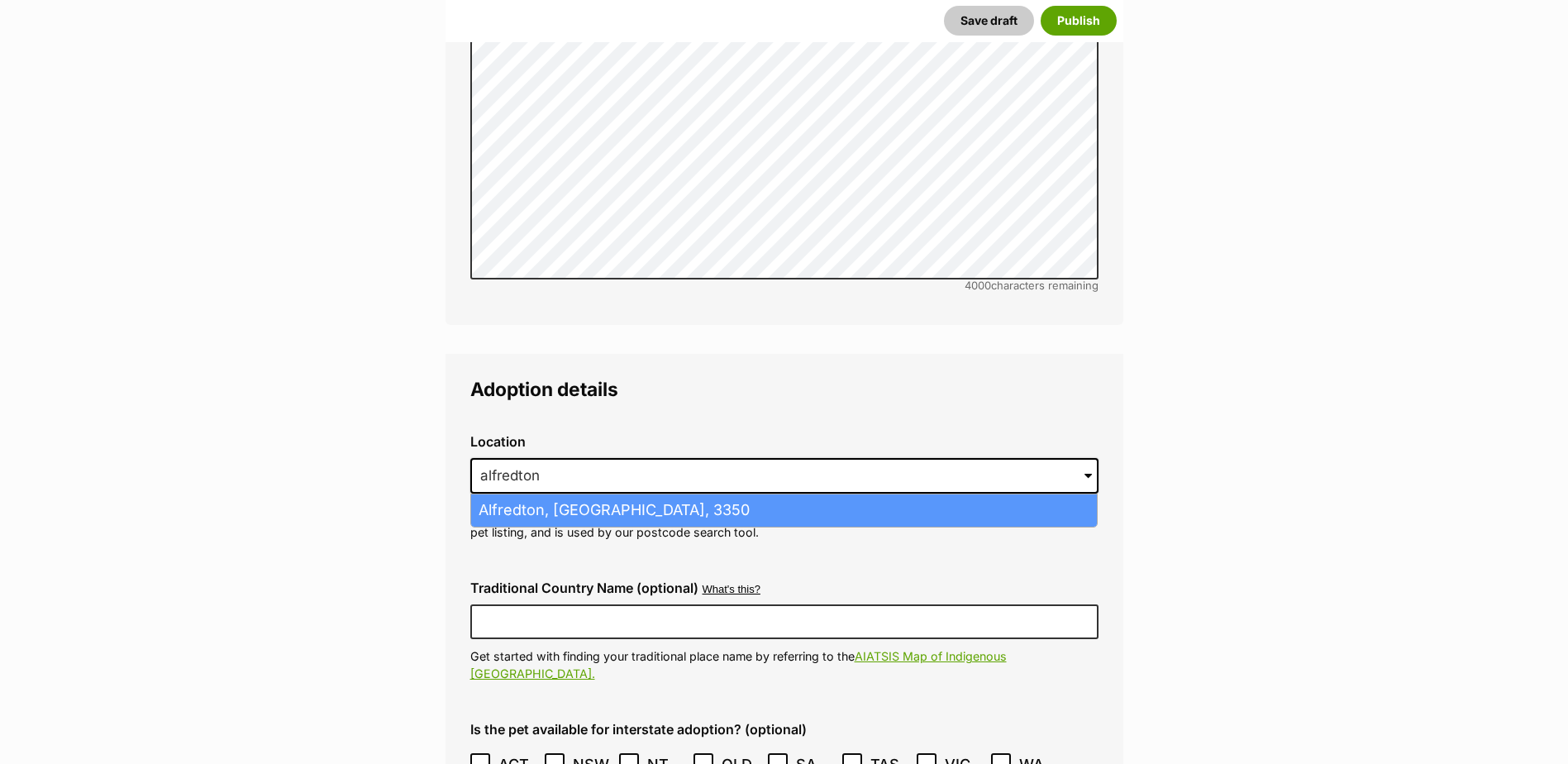
click at [574, 495] on li "Alfredton, Victoria, 3350" at bounding box center [784, 511] width 625 height 33
type input "Alfredton, Victoria, 3350"
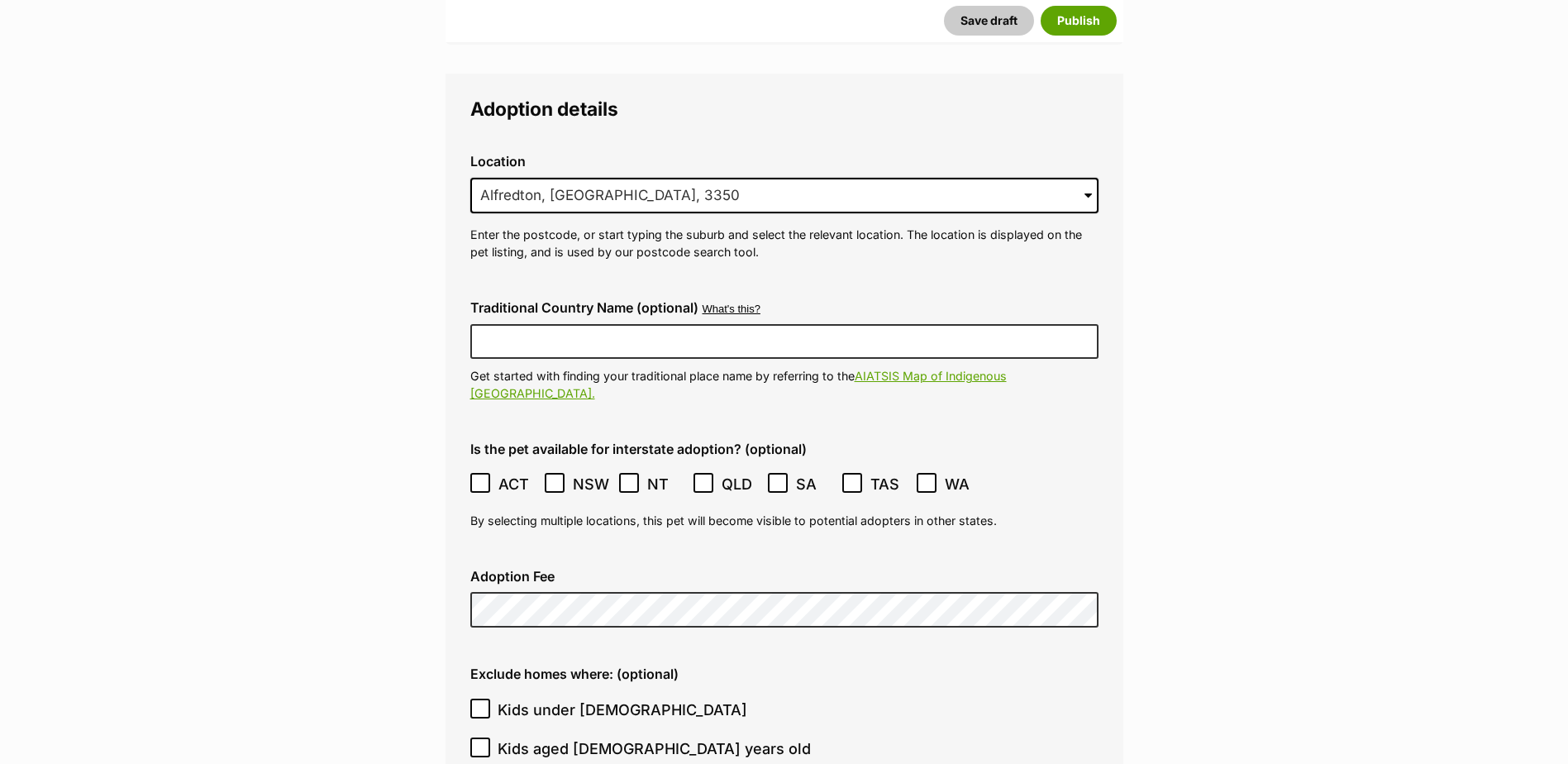
scroll to position [3839, 0]
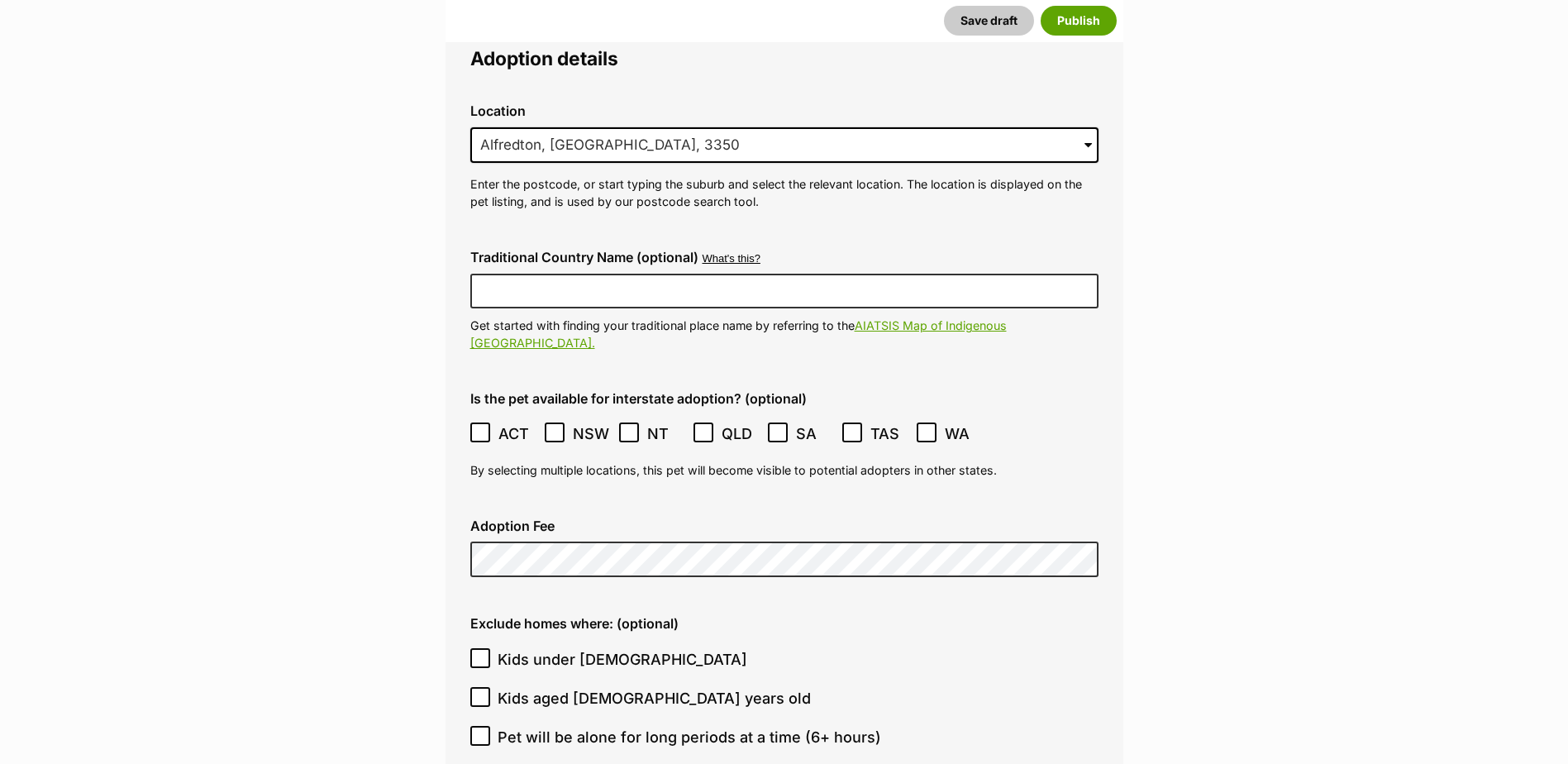
click at [482, 653] on icon at bounding box center [480, 658] width 12 height 12
click at [482, 648] on input "Kids under 5 years old" at bounding box center [480, 658] width 20 height 20
checkbox input "true"
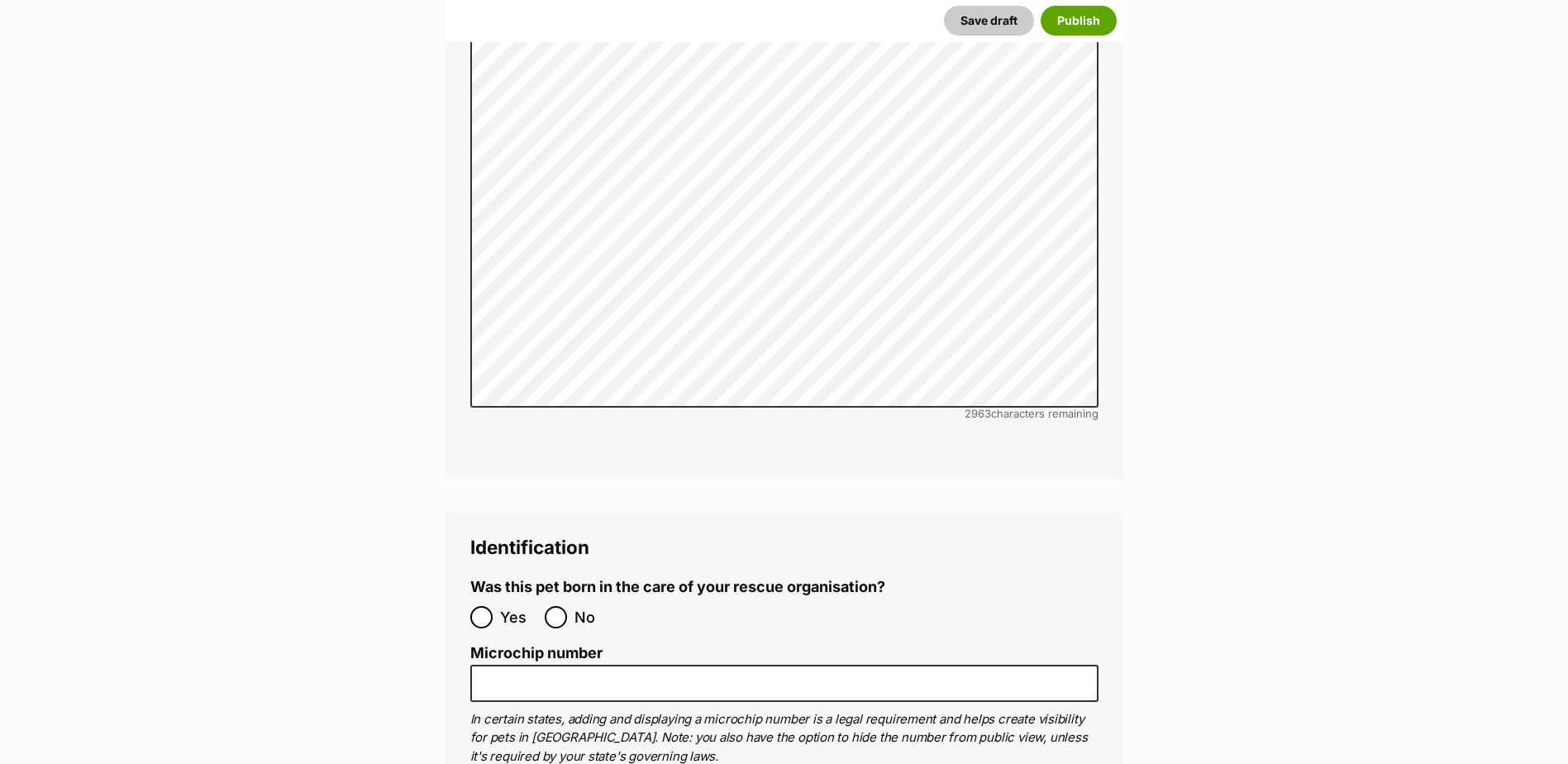
scroll to position [5245, 0]
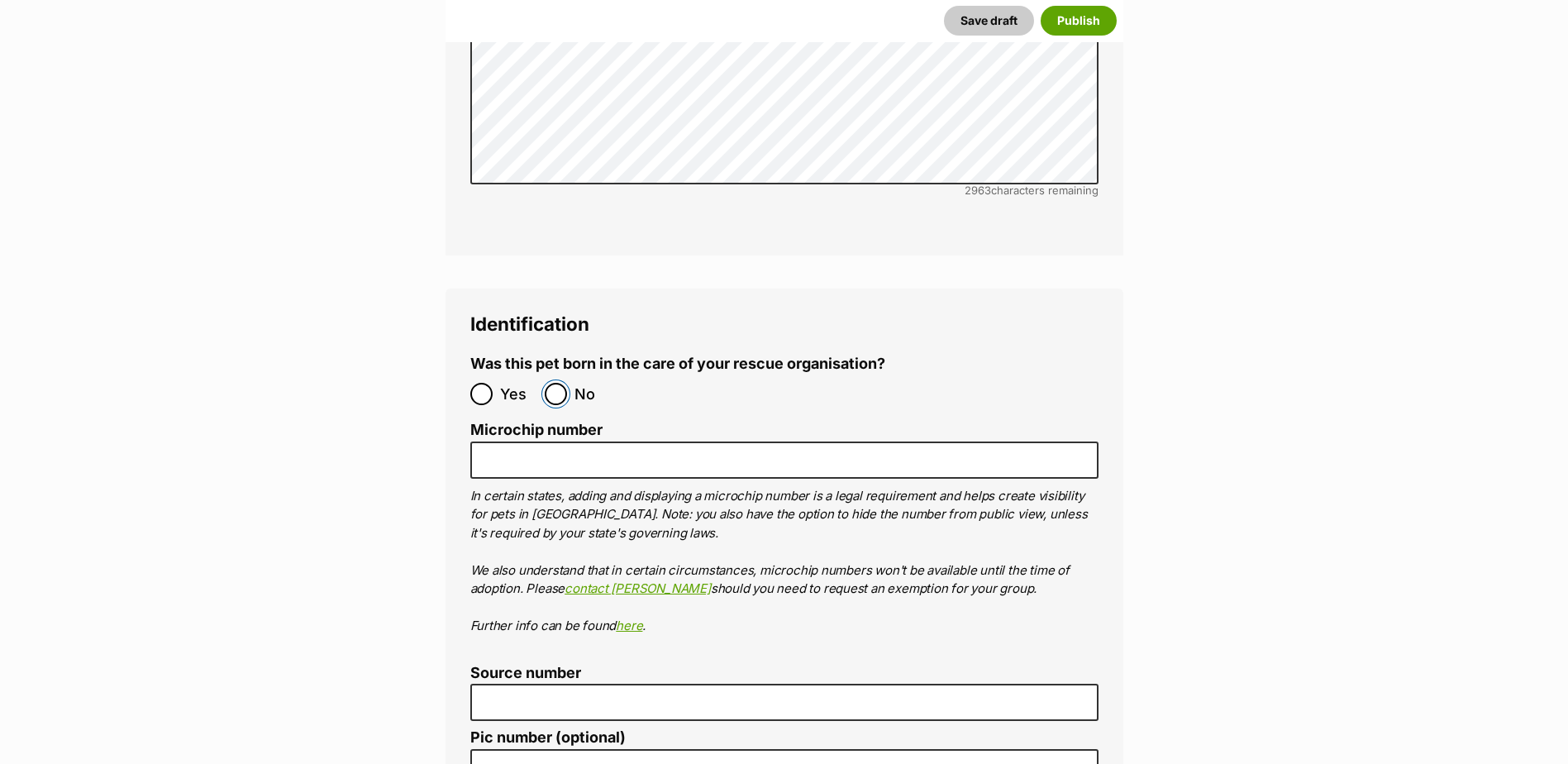
click at [558, 383] on input "No" at bounding box center [556, 394] width 23 height 23
radio input "true"
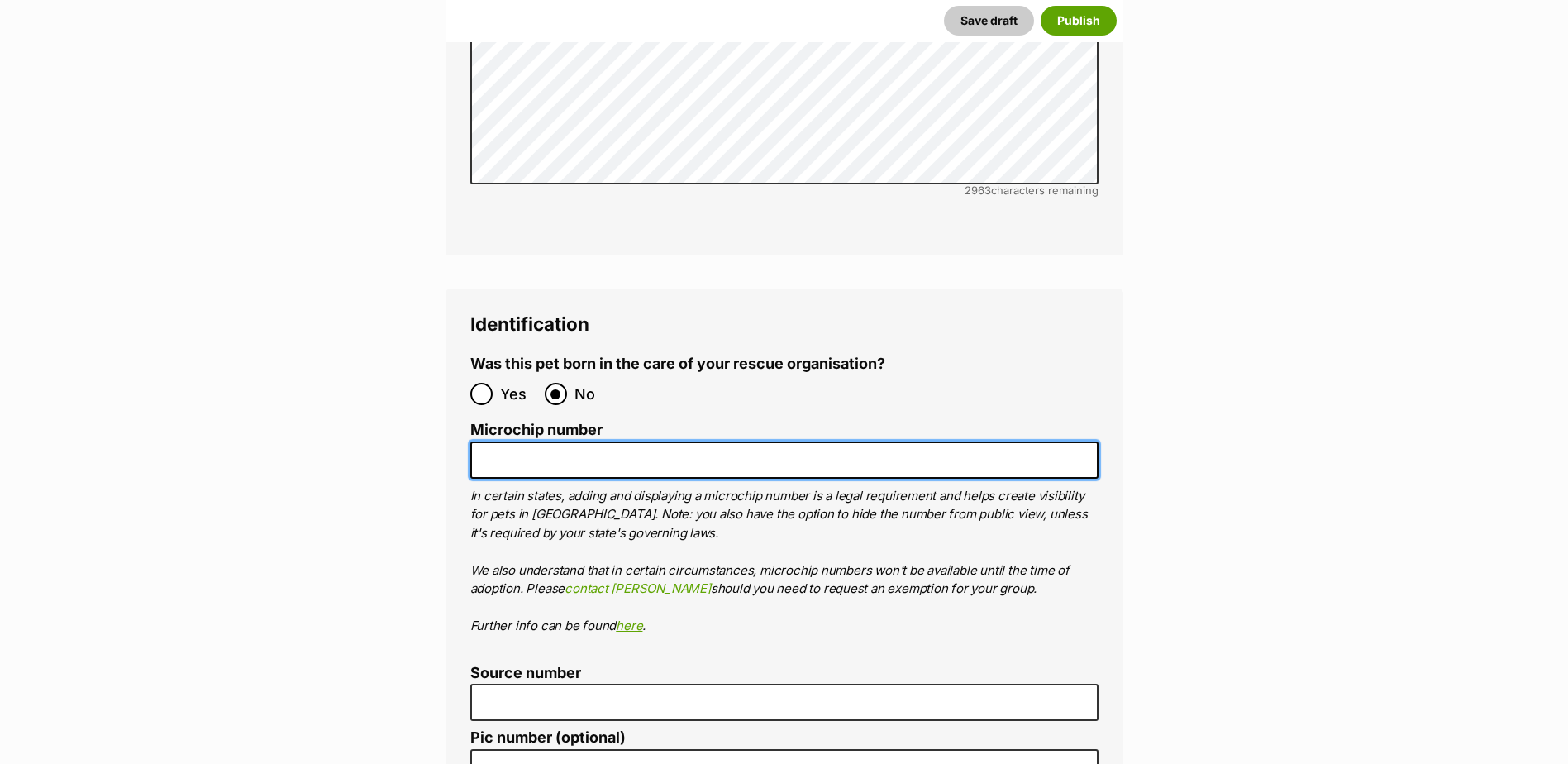
click at [602, 441] on input "Microchip number" at bounding box center [784, 459] width 628 height 37
paste input "956000015711741"
type input "956000015711741"
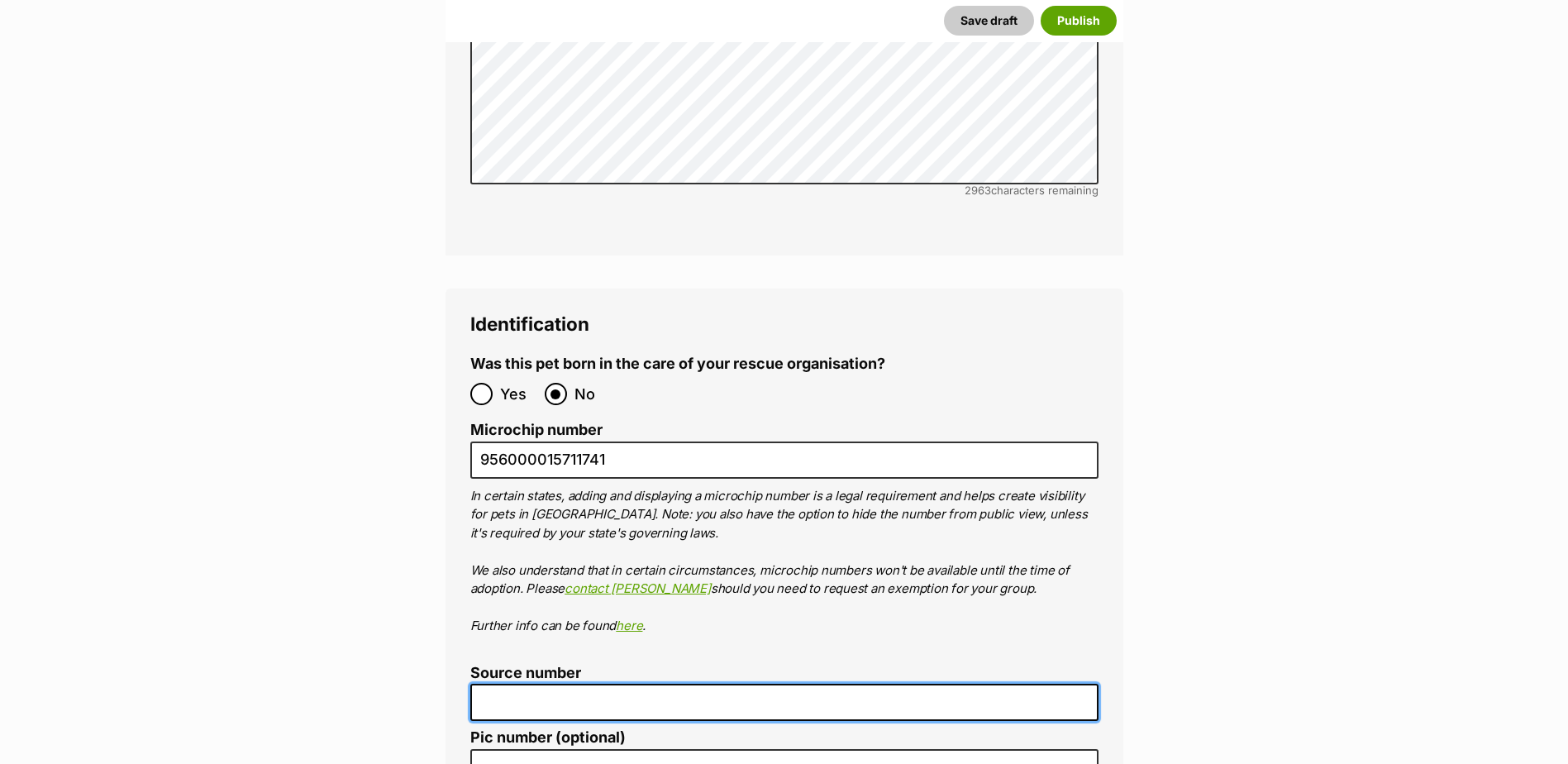
click at [521, 684] on input "Source number" at bounding box center [784, 702] width 628 height 37
type input "BR101300"
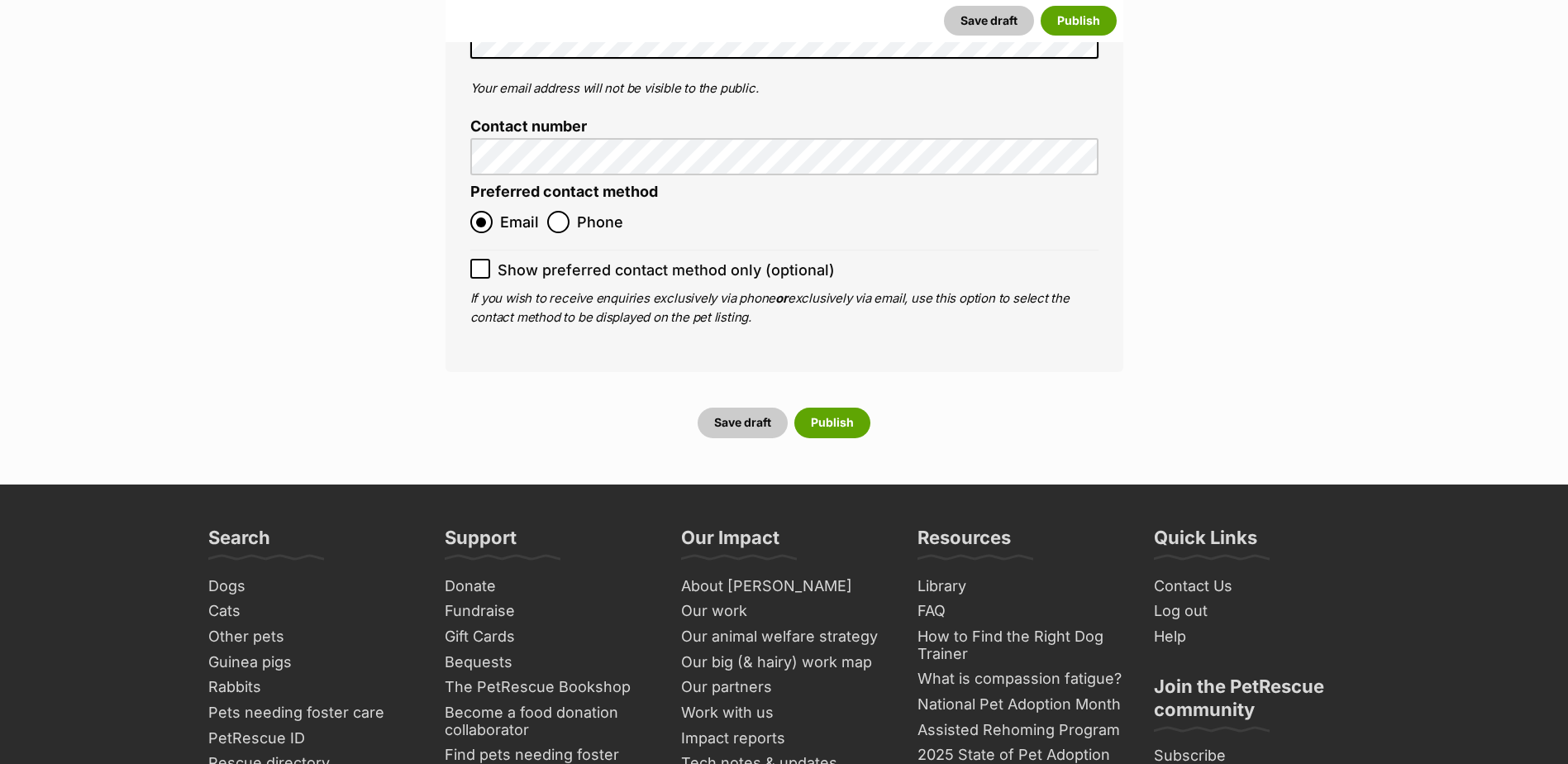
scroll to position [6569, 0]
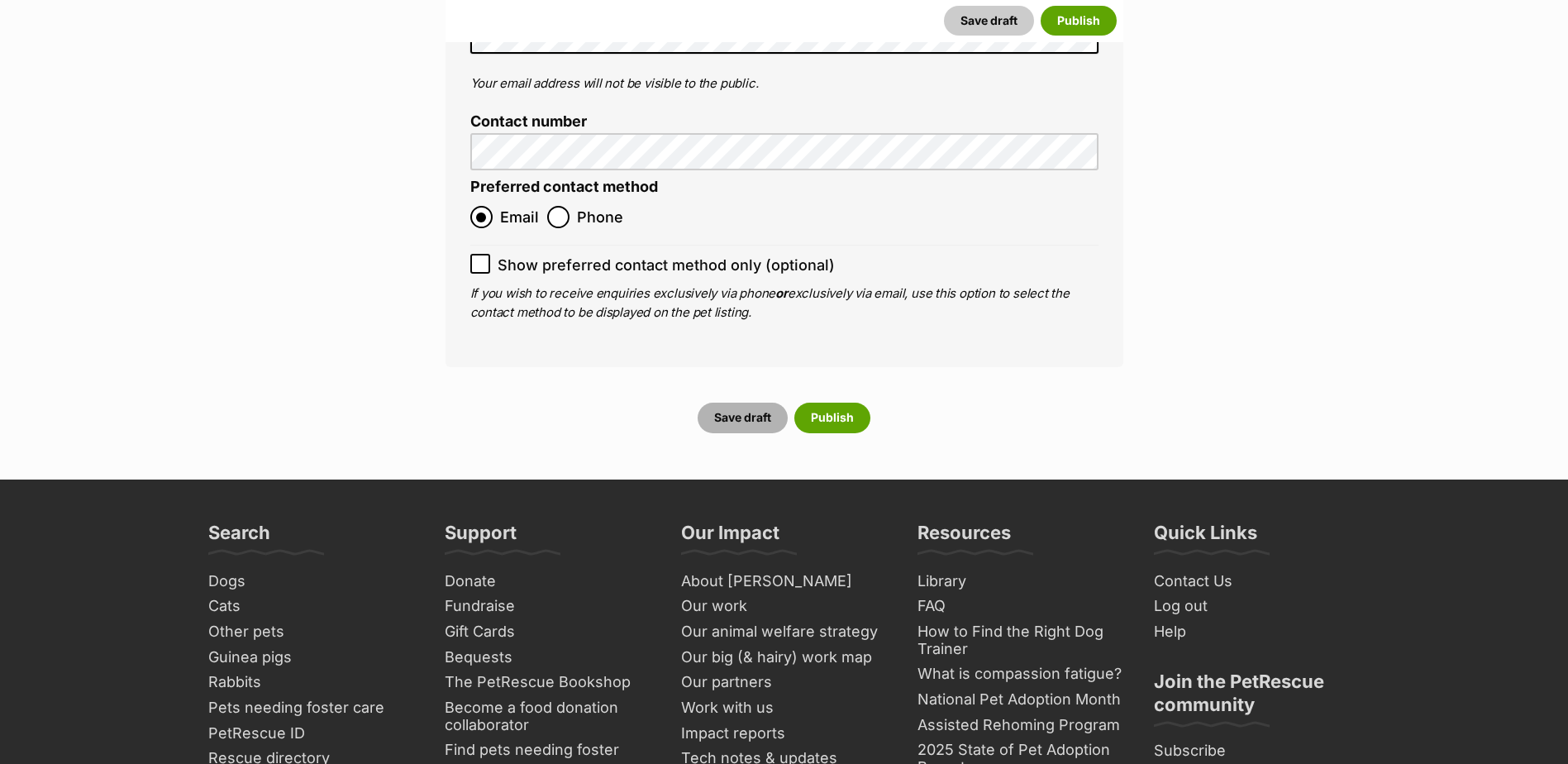
click at [748, 402] on button "Save draft" at bounding box center [743, 417] width 90 height 30
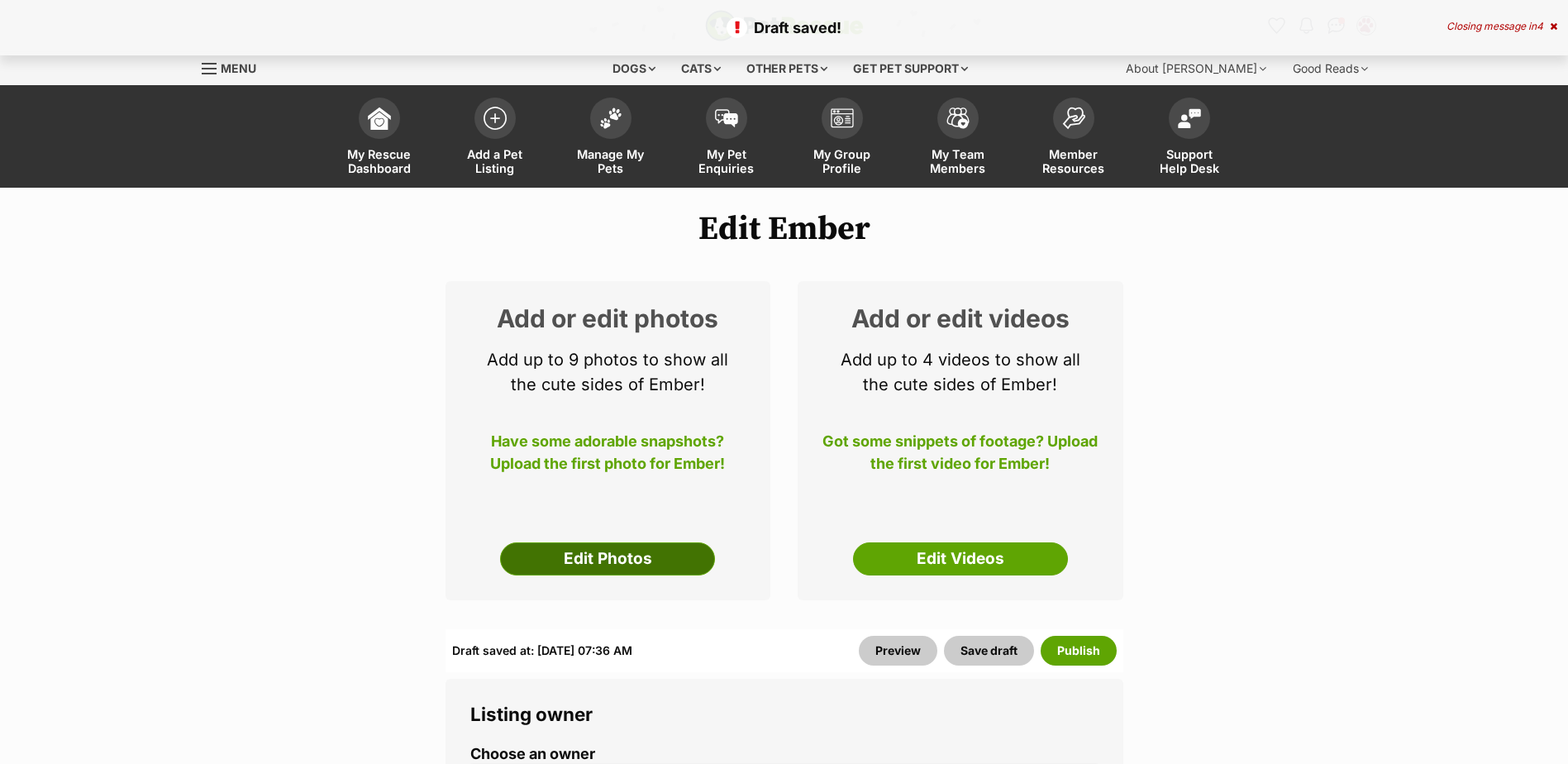
click at [596, 568] on link "Edit Photos" at bounding box center [607, 559] width 215 height 33
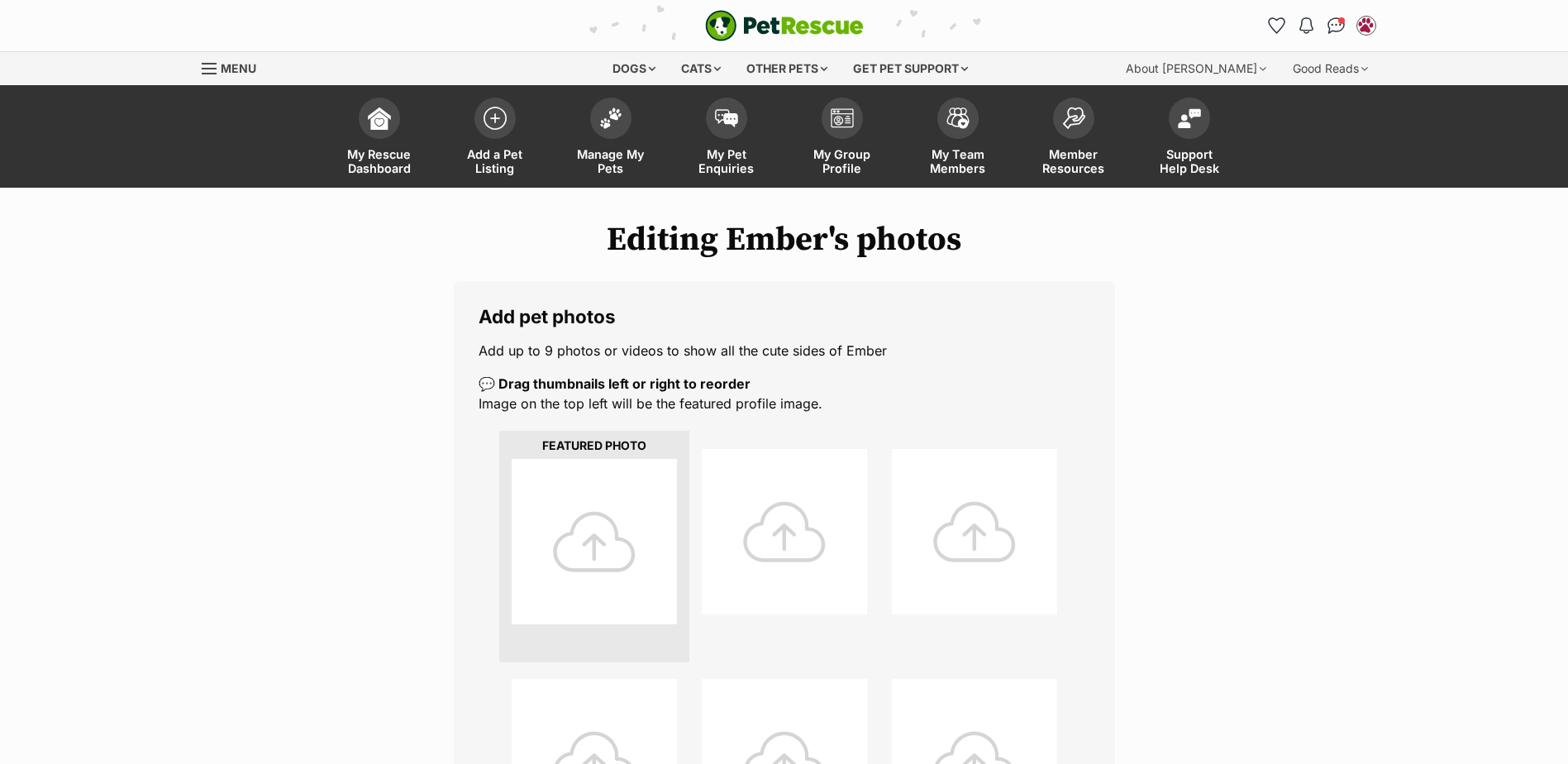
click at [556, 534] on div at bounding box center [594, 542] width 165 height 165
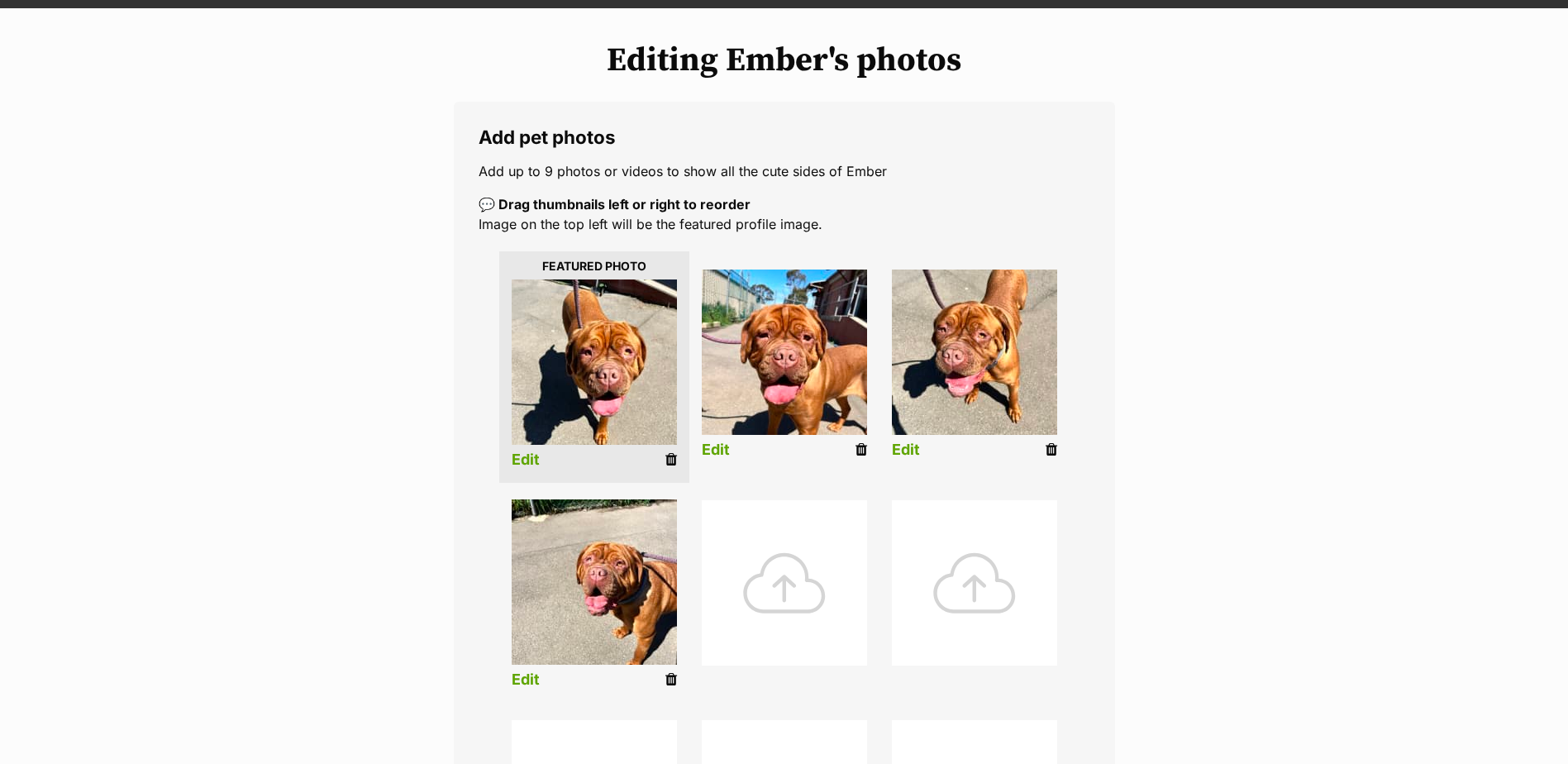
scroll to position [579, 0]
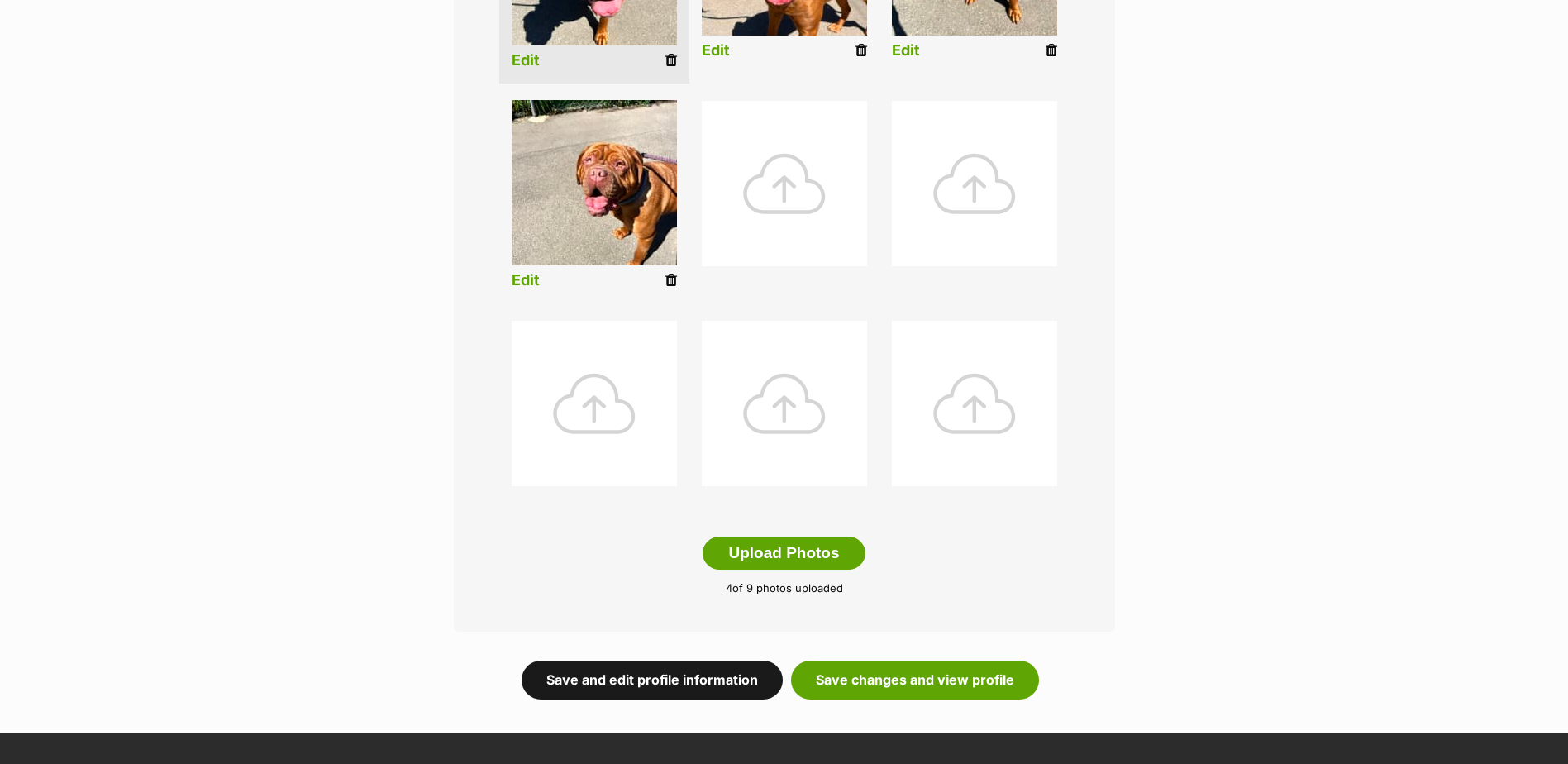
click at [703, 674] on link "Save and edit profile information" at bounding box center [652, 680] width 261 height 38
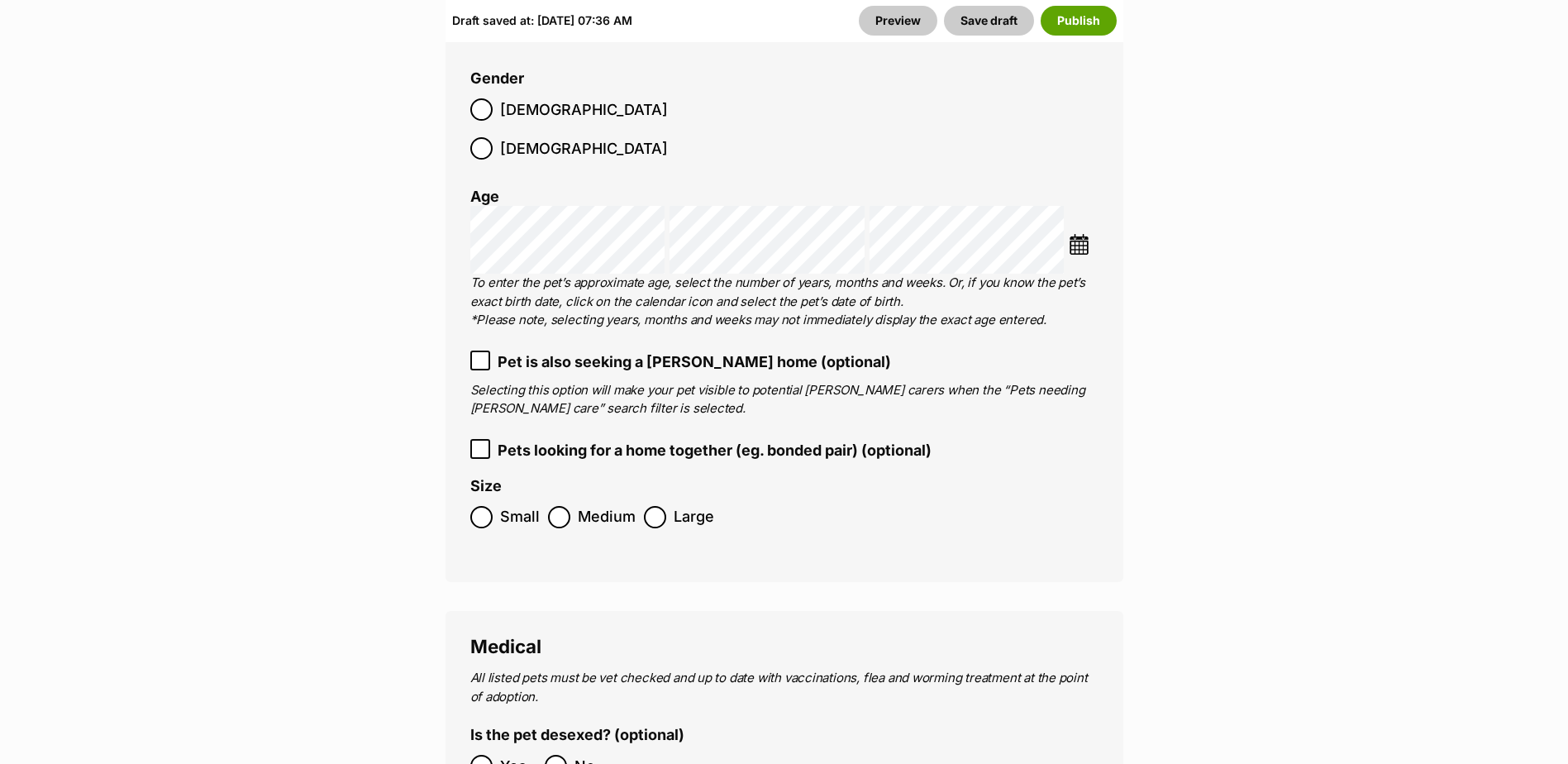
scroll to position [2233, 0]
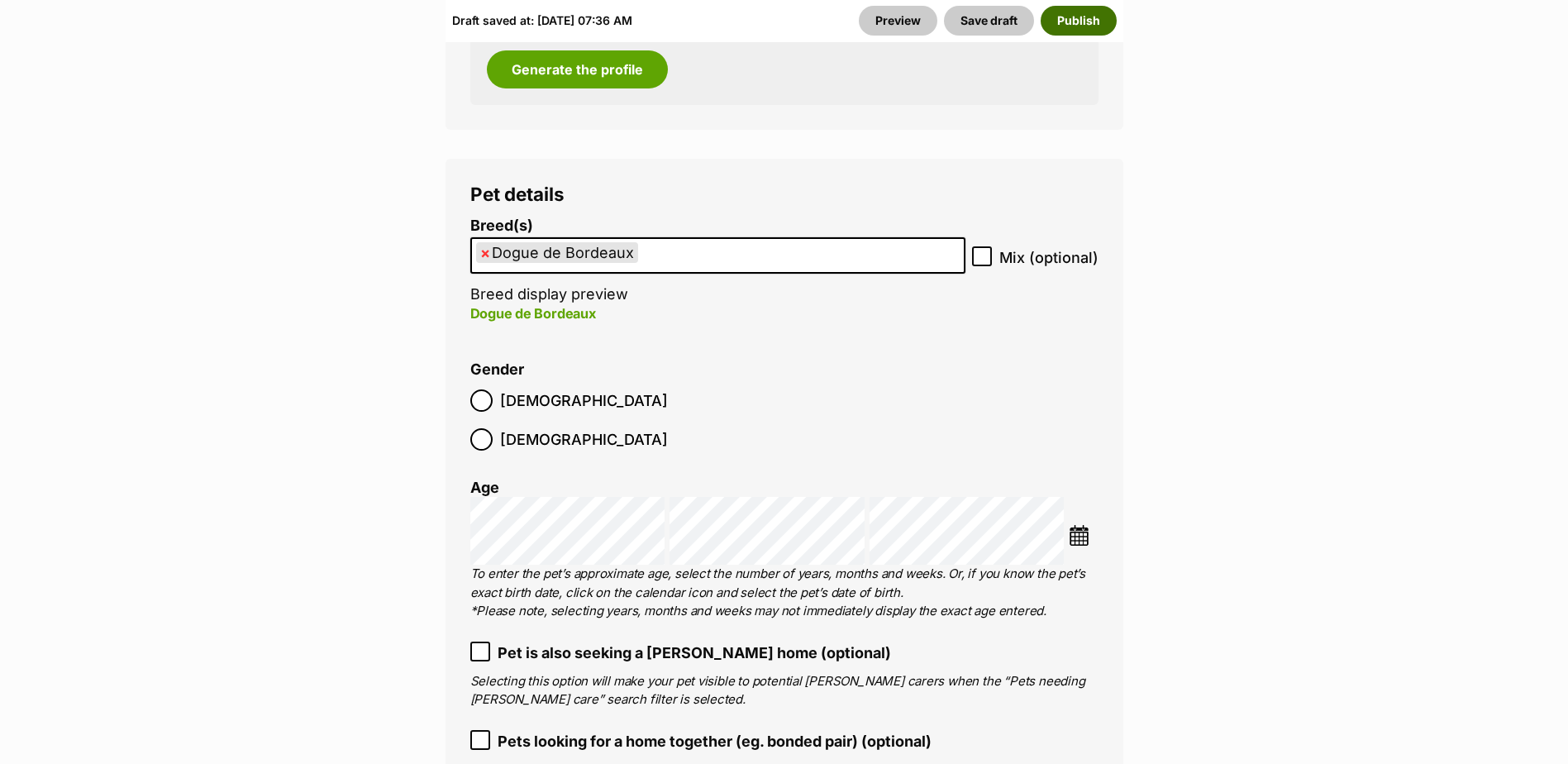
click at [1080, 26] on button "Publish" at bounding box center [1079, 20] width 76 height 30
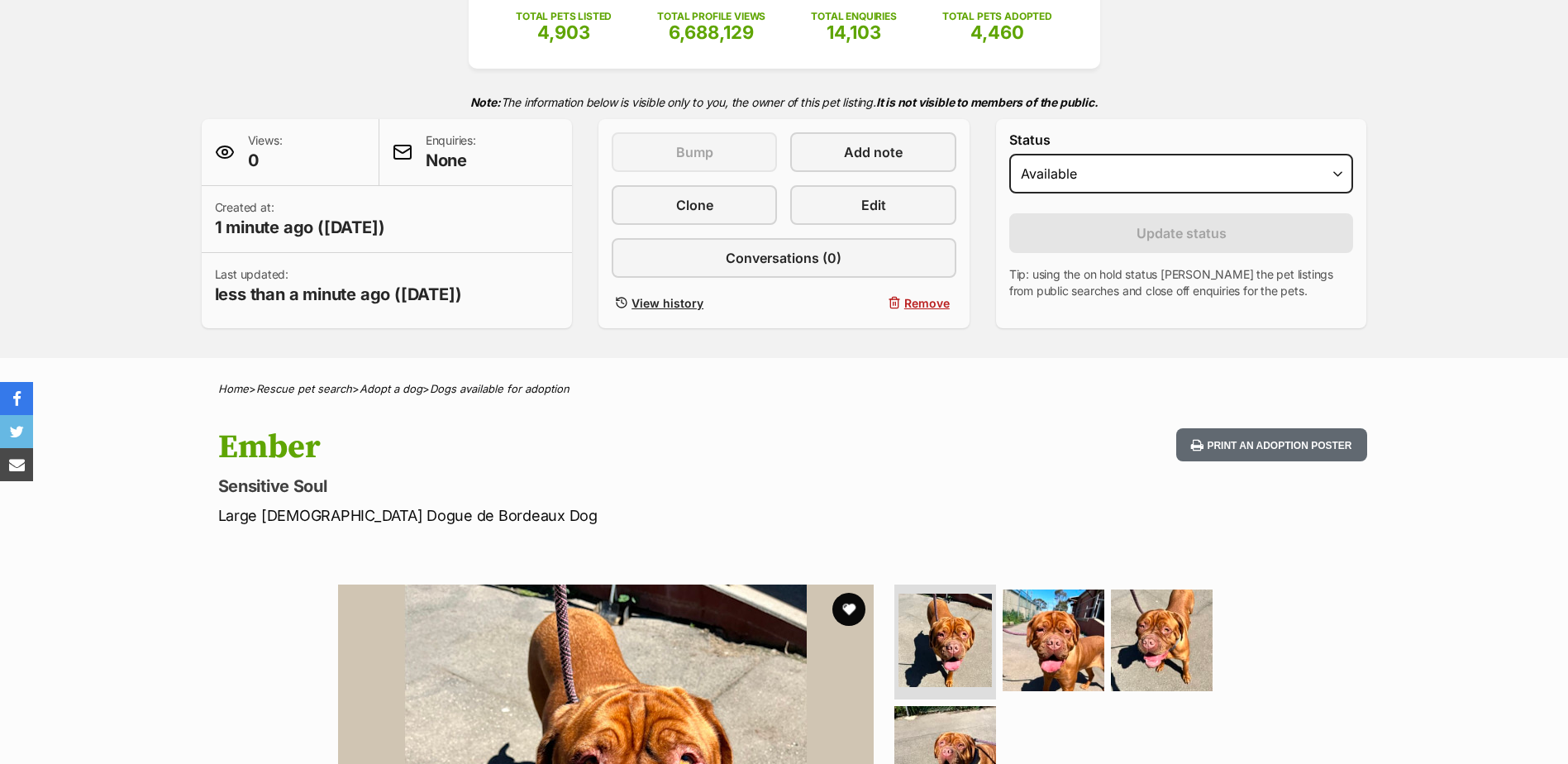
scroll to position [165, 0]
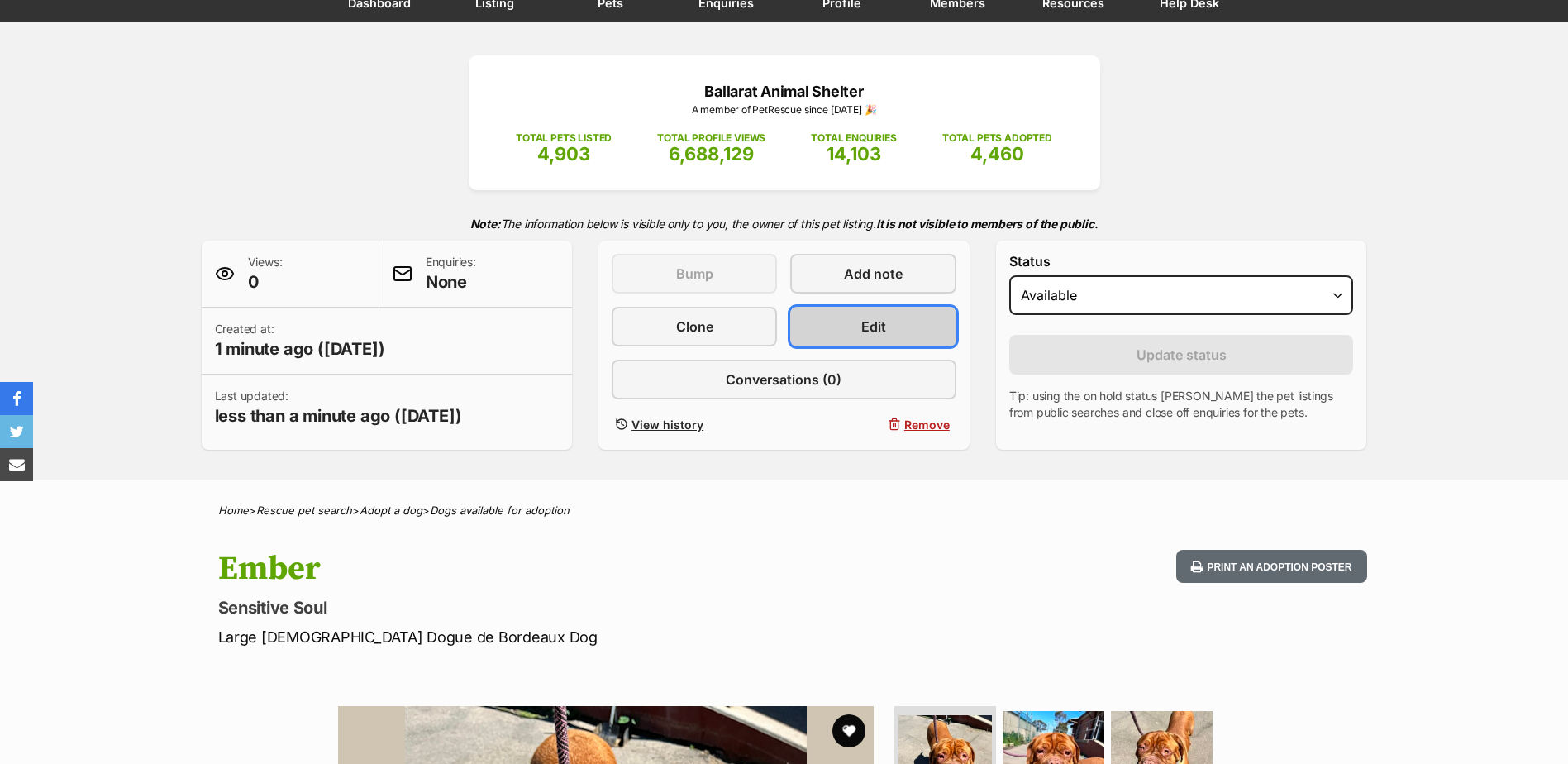
click at [852, 323] on link "Edit" at bounding box center [872, 326] width 165 height 40
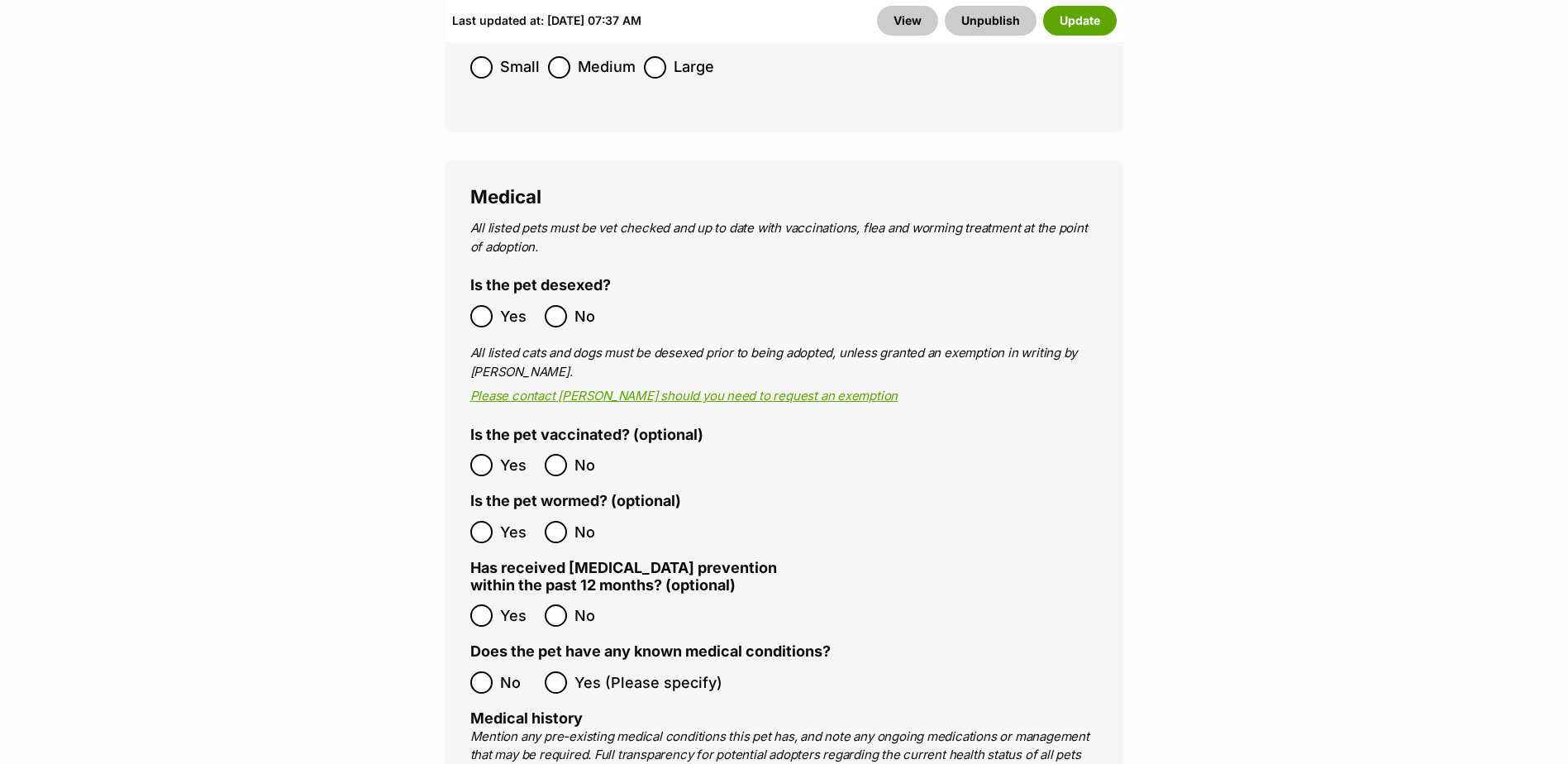
scroll to position [3308, 0]
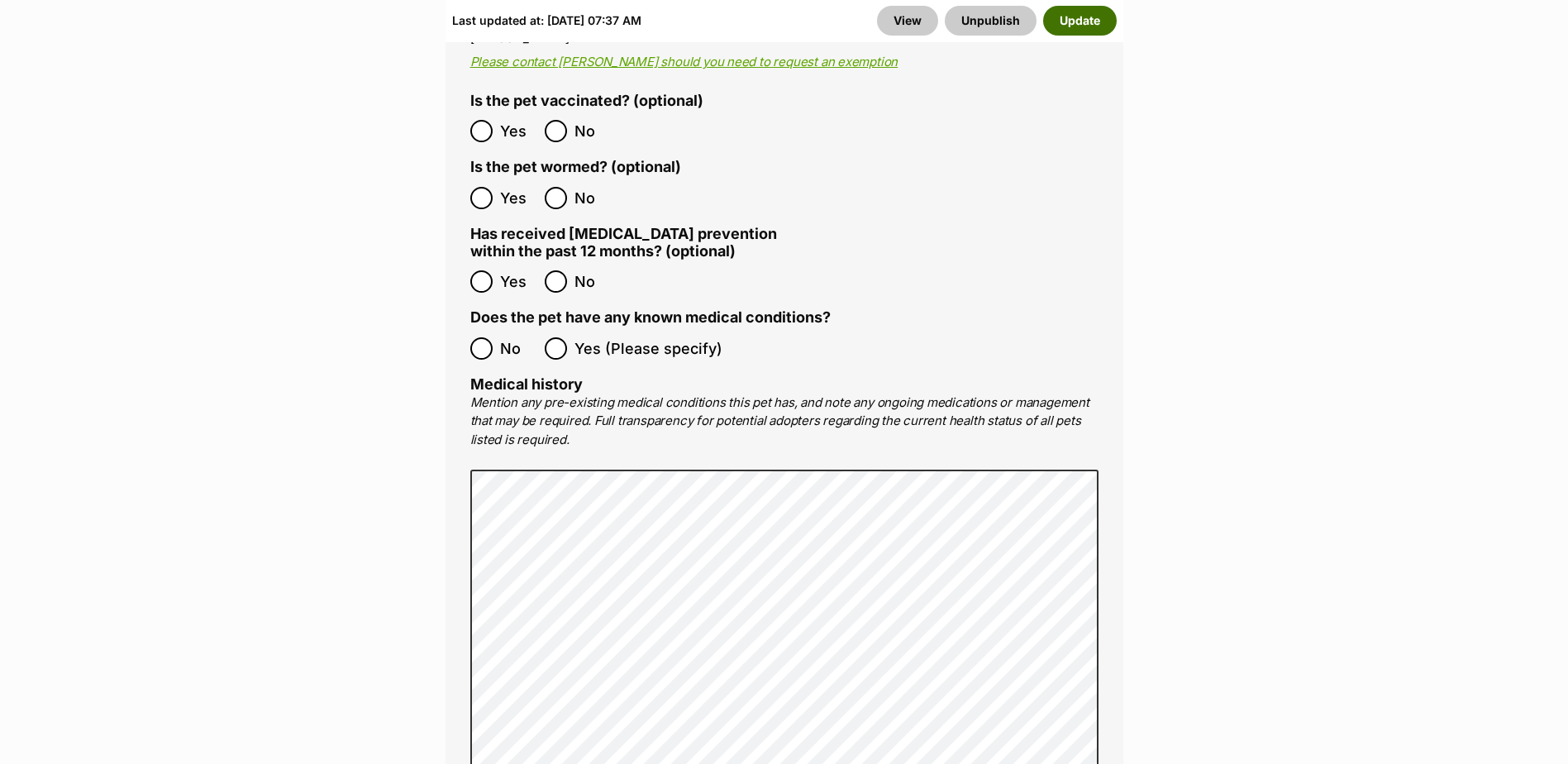
click at [1077, 31] on button "Update" at bounding box center [1079, 20] width 73 height 30
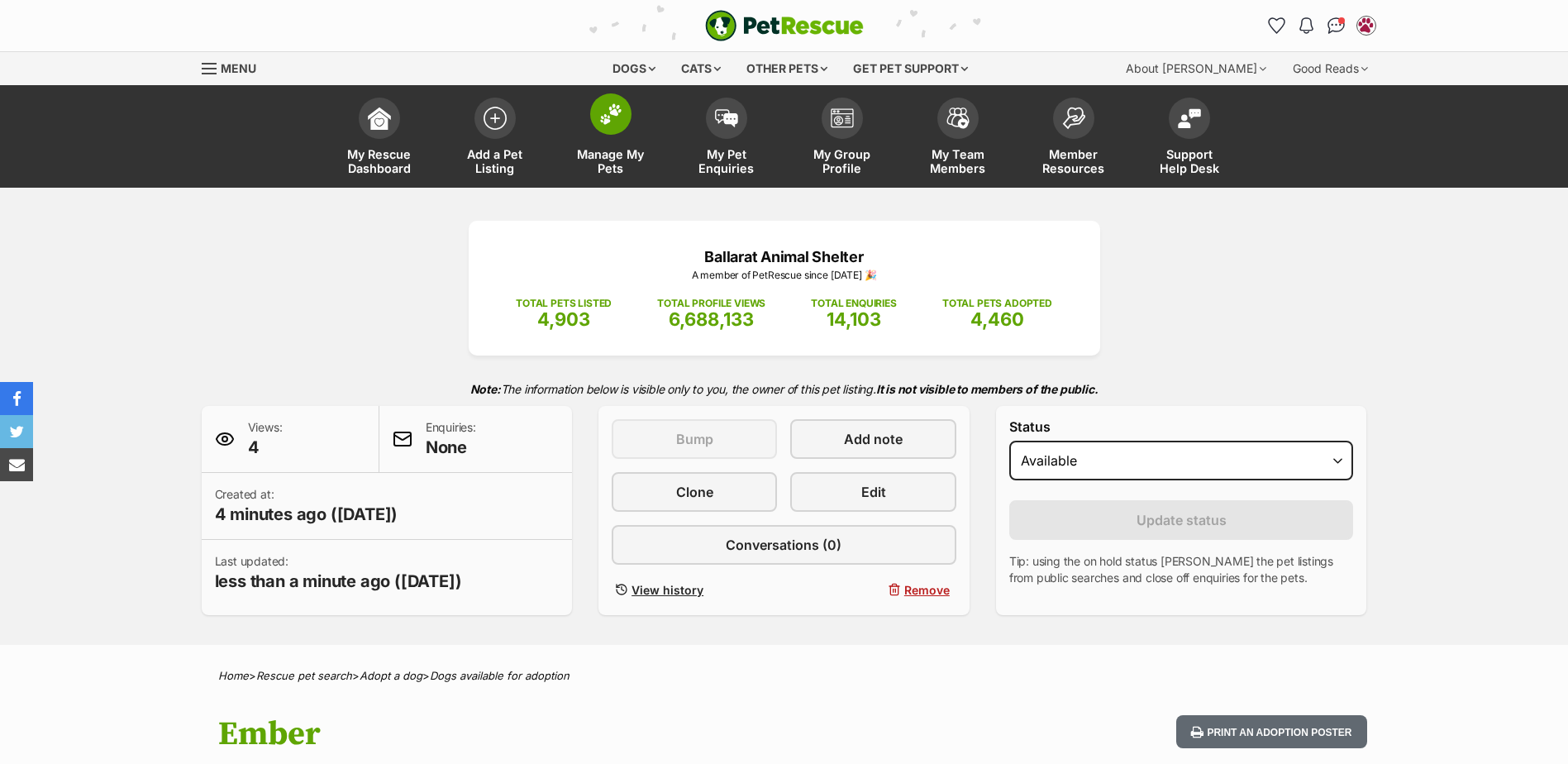
click at [600, 121] on img at bounding box center [611, 114] width 23 height 22
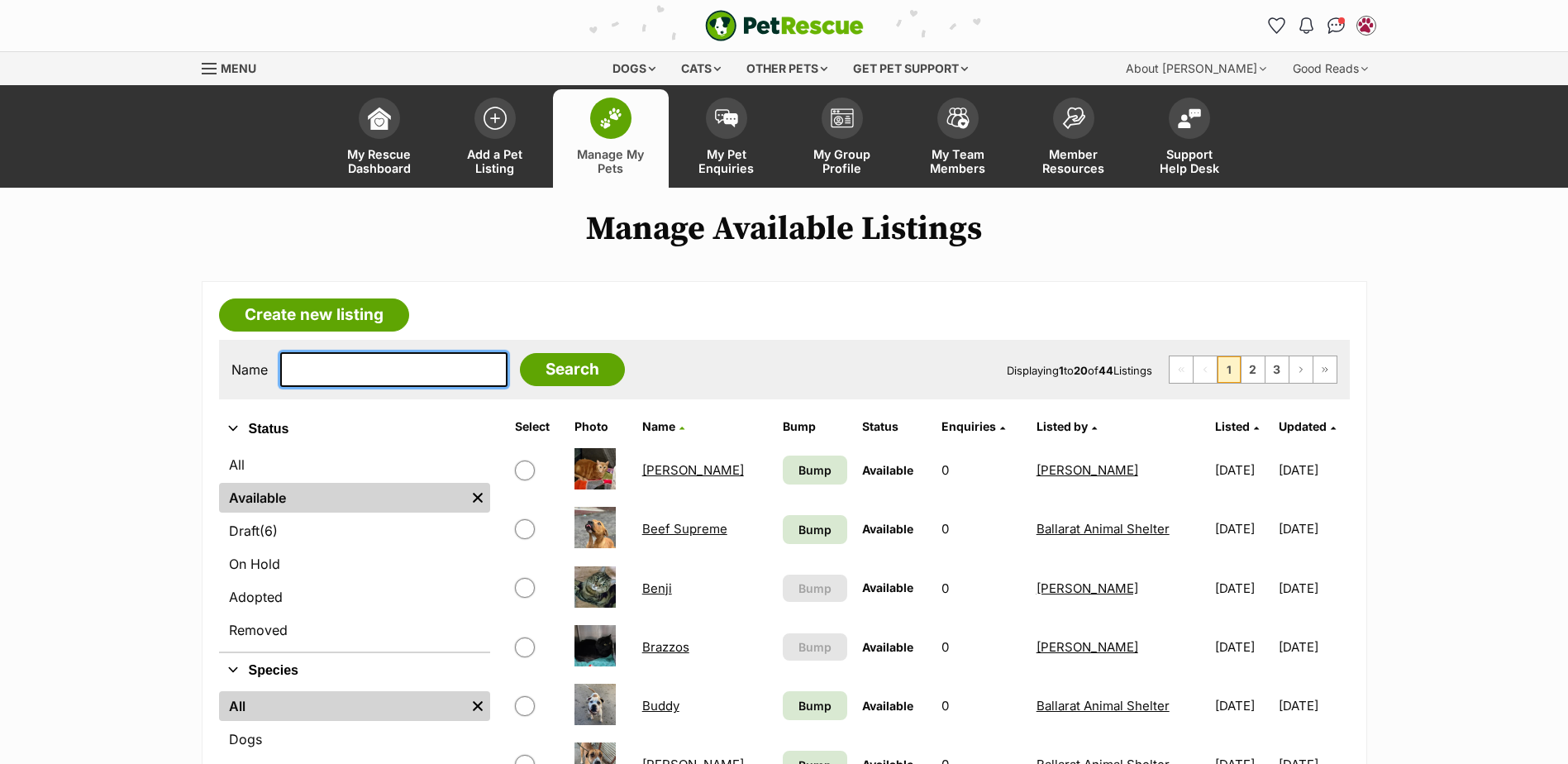
click at [309, 363] on input "text" at bounding box center [394, 370] width 228 height 34
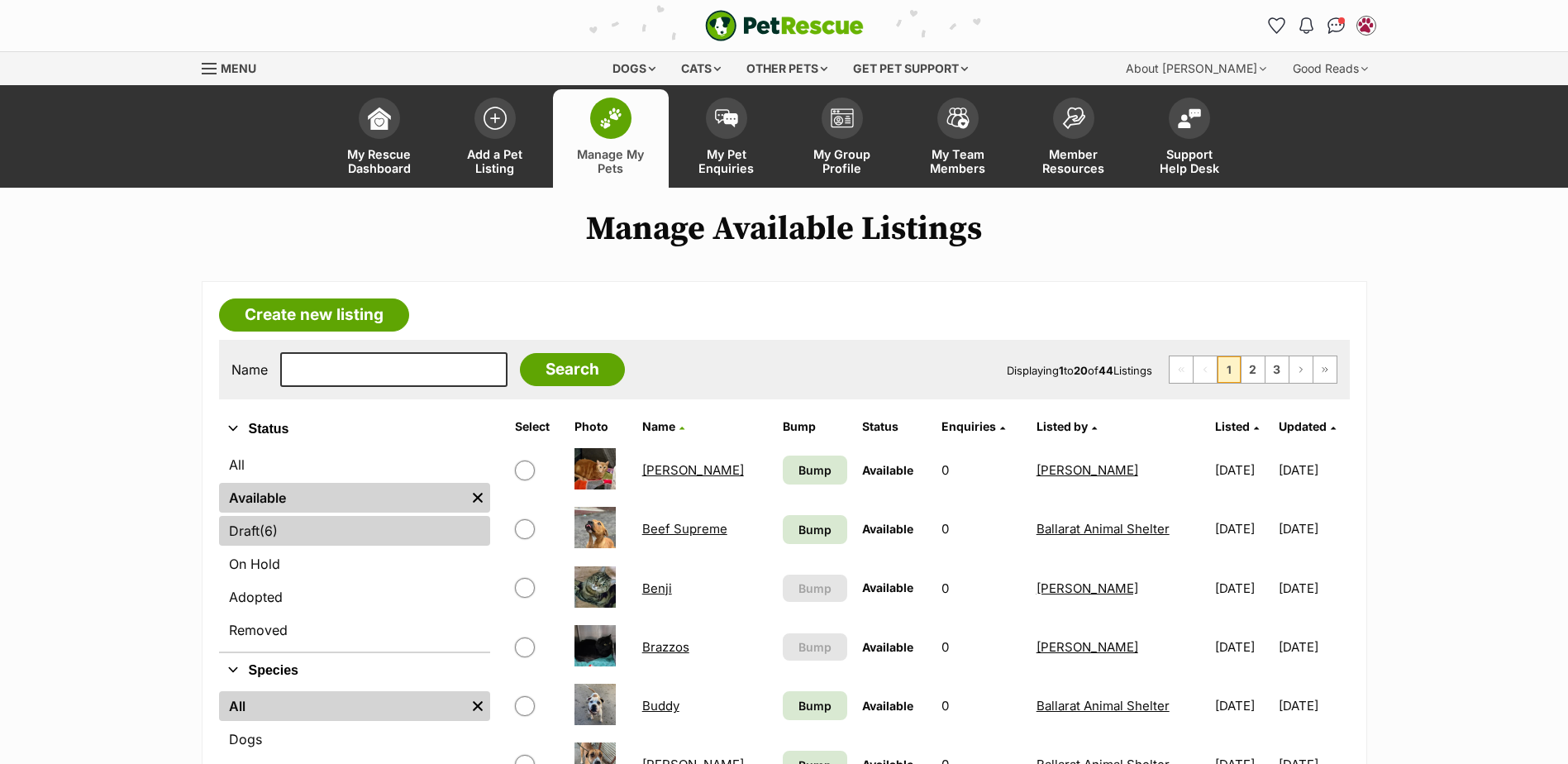
click at [267, 523] on span "(6)" at bounding box center [268, 531] width 18 height 20
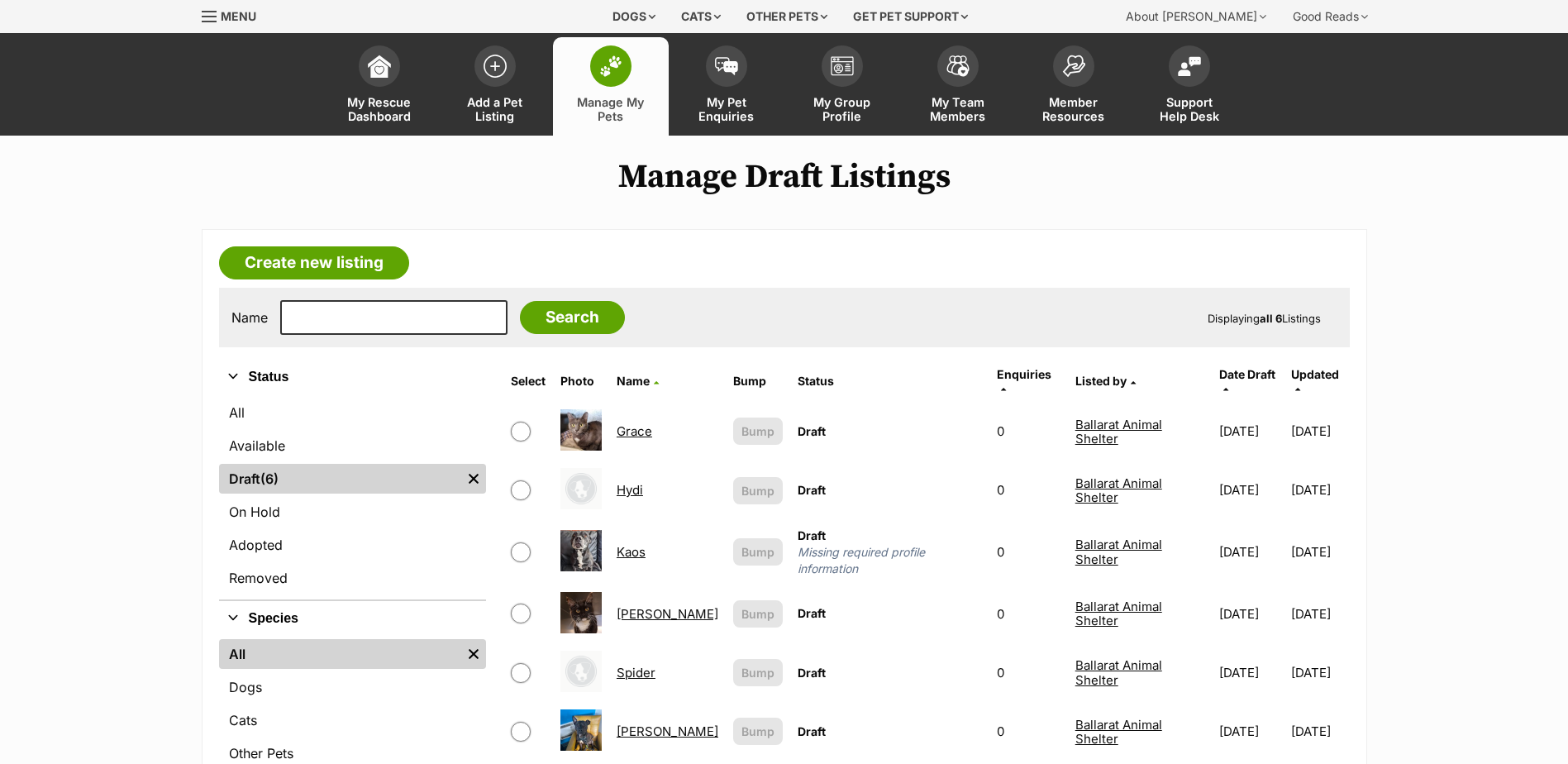
scroll to position [165, 0]
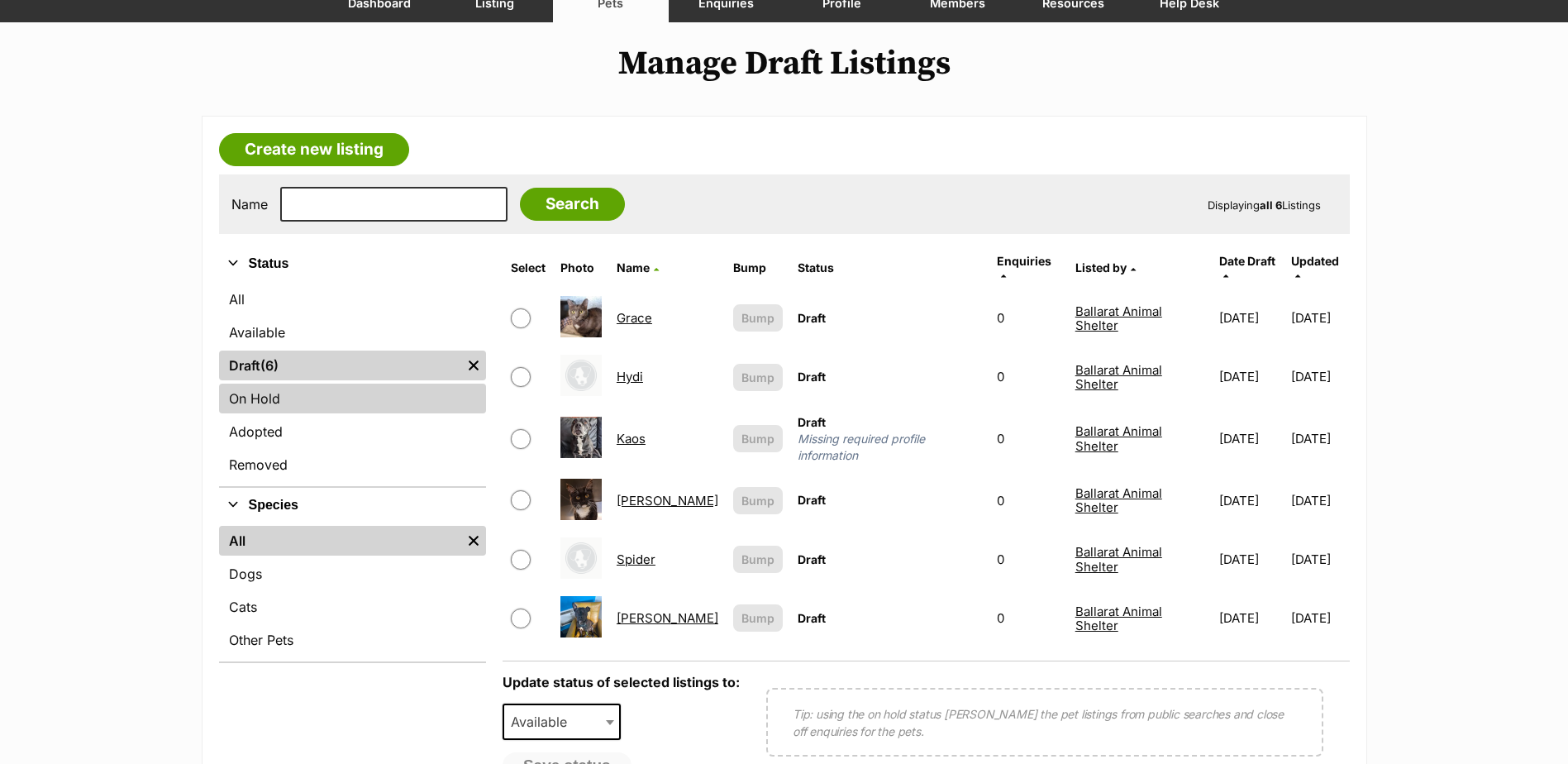
click at [258, 392] on link "On Hold" at bounding box center [352, 398] width 267 height 30
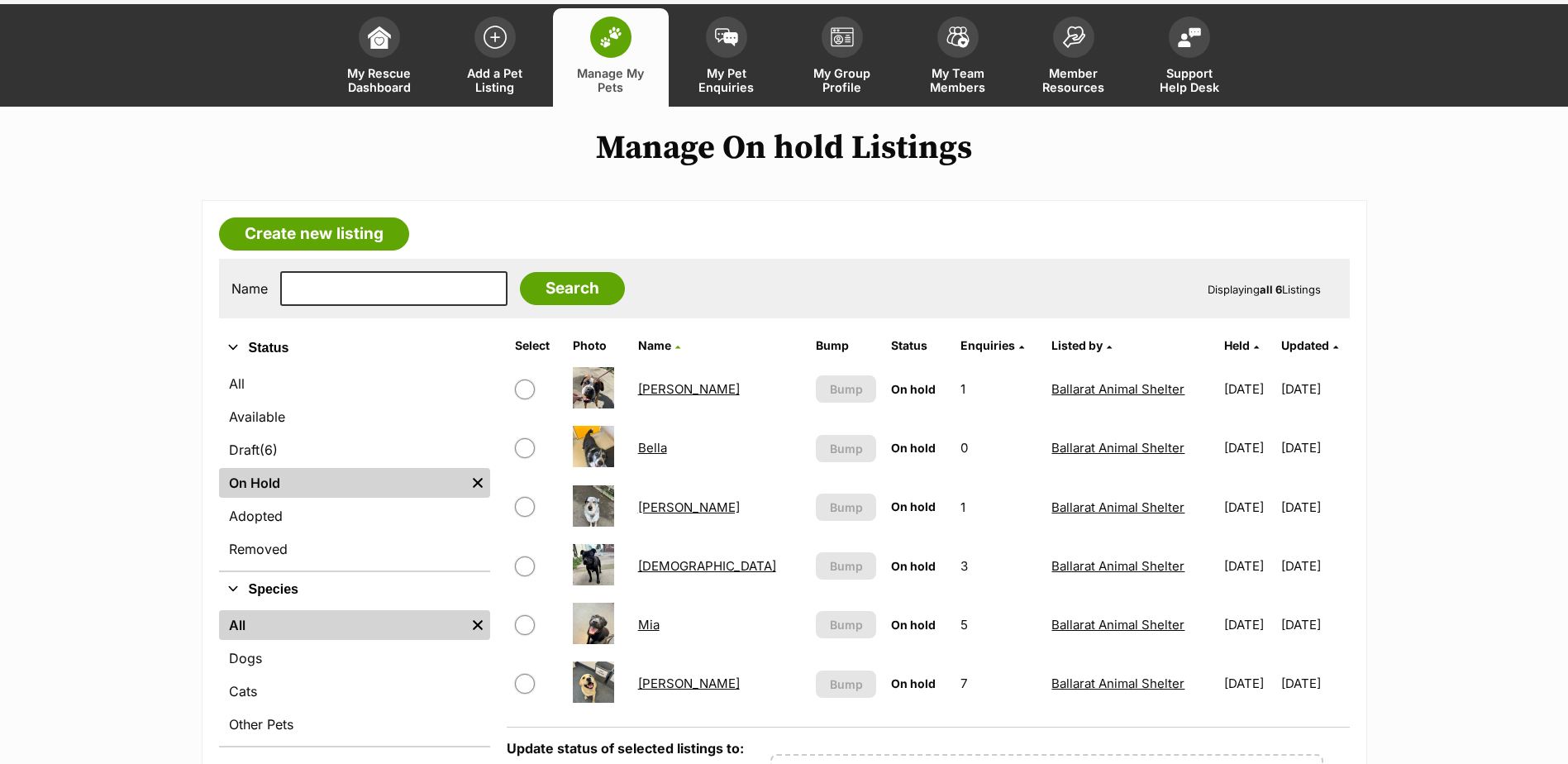
scroll to position [331, 0]
